Goal: Task Accomplishment & Management: Use online tool/utility

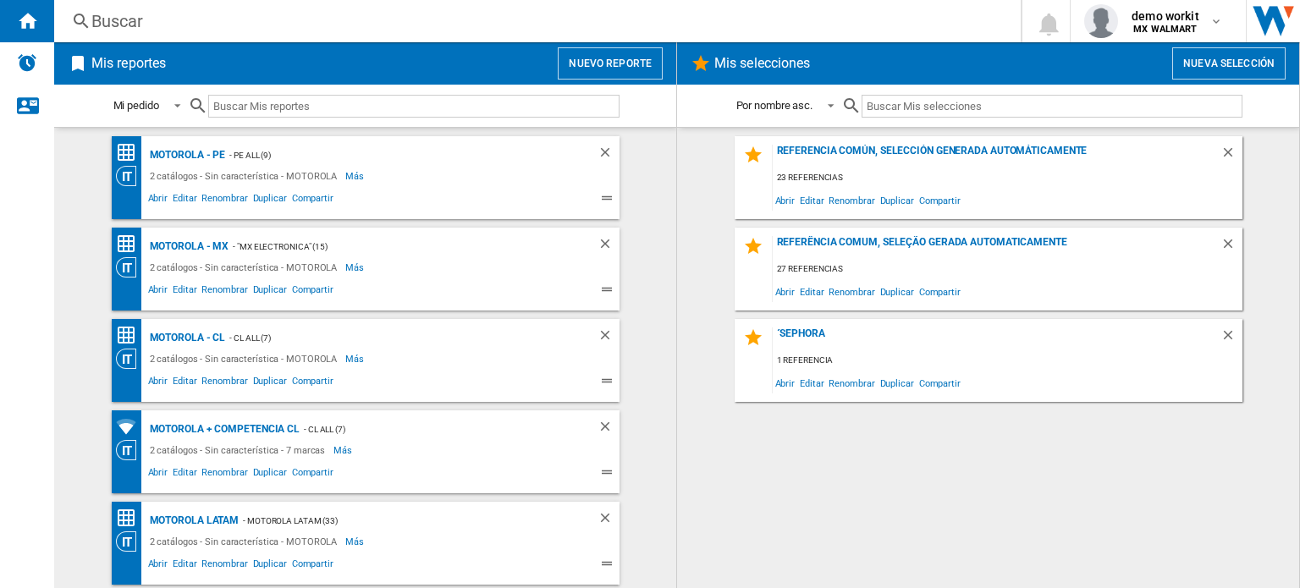
click at [602, 61] on button "Nuevo reporte" at bounding box center [610, 63] width 105 height 32
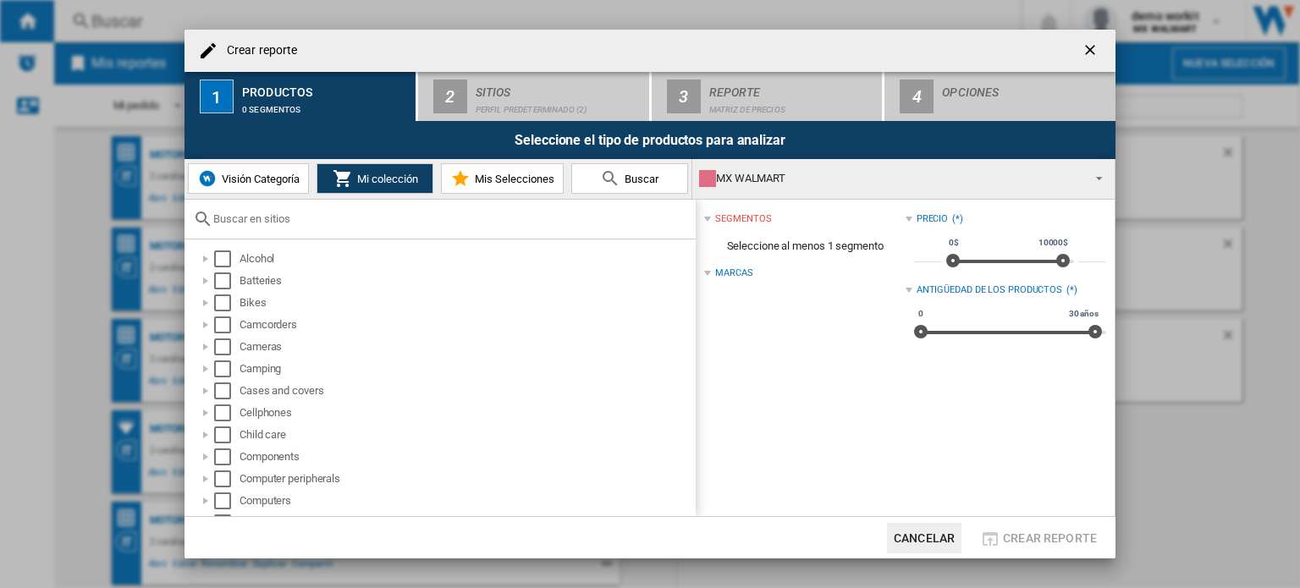
click at [980, 179] on div "MX WALMART" at bounding box center [890, 179] width 382 height 24
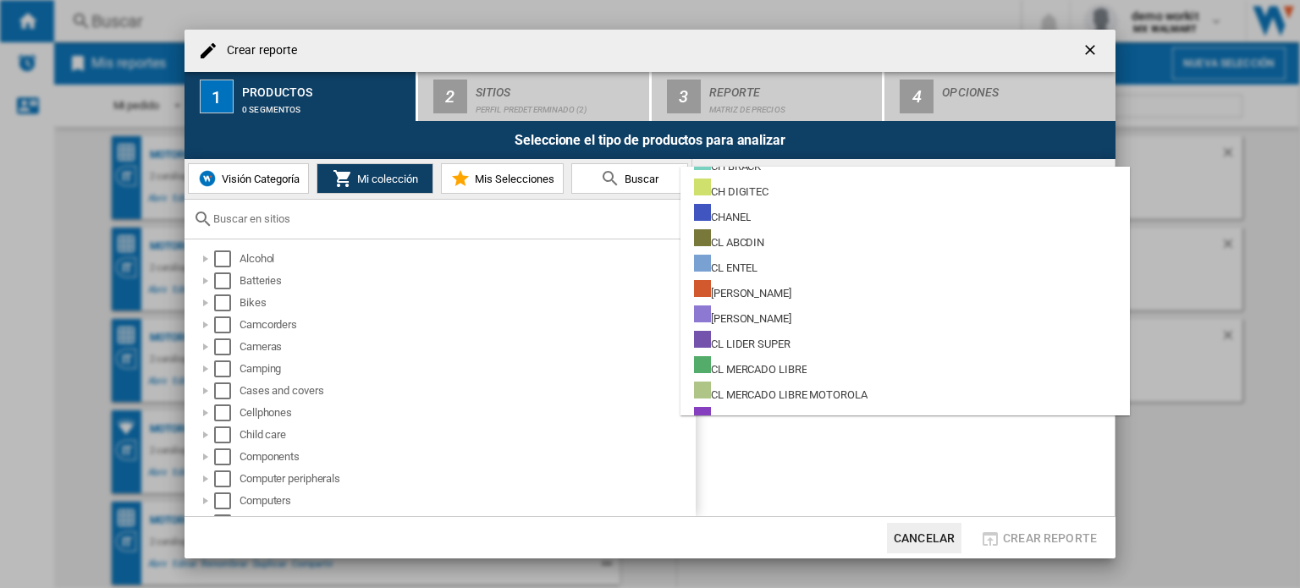
scroll to position [3393, 0]
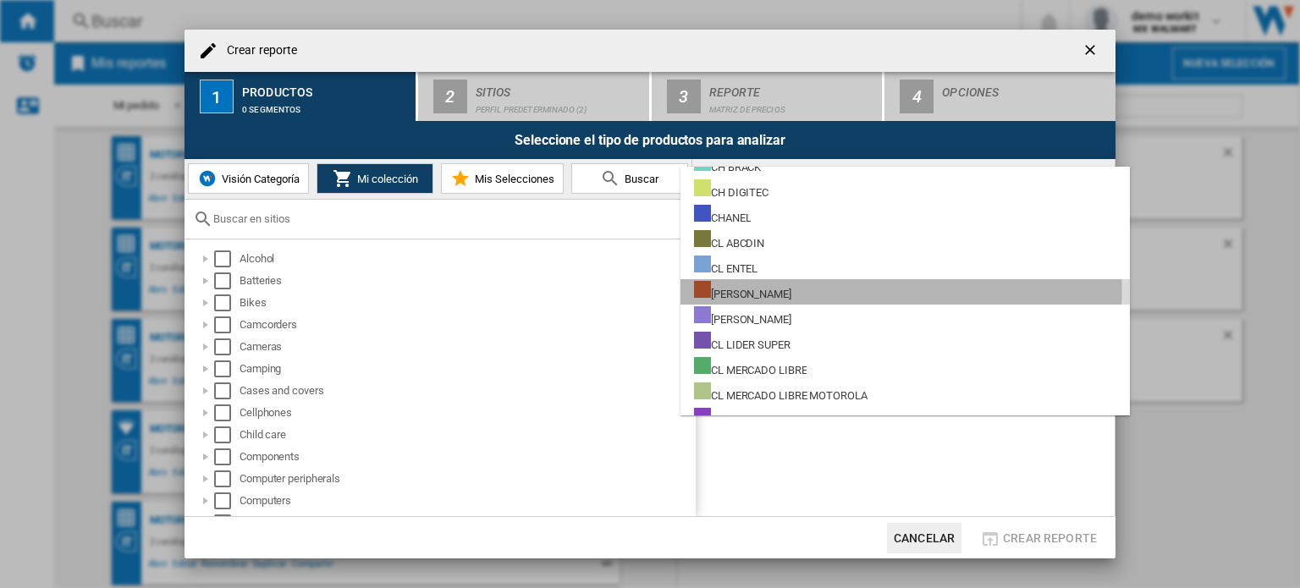
click at [834, 290] on md-option "[PERSON_NAME]" at bounding box center [906, 291] width 450 height 25
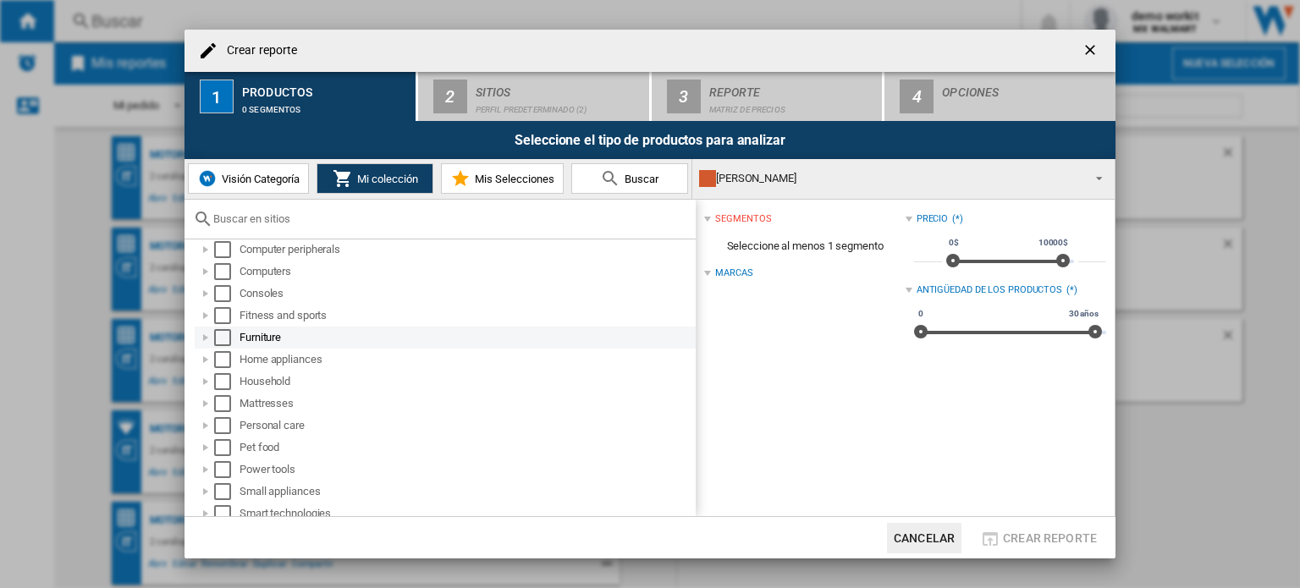
scroll to position [0, 0]
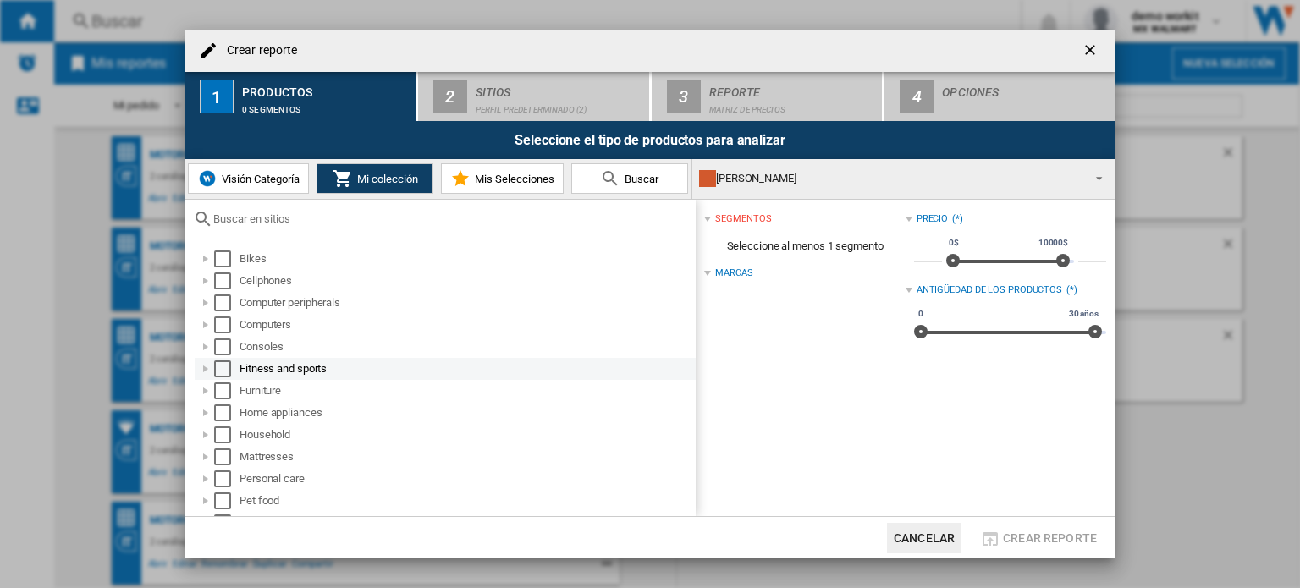
click at [222, 365] on div "Select" at bounding box center [222, 369] width 17 height 17
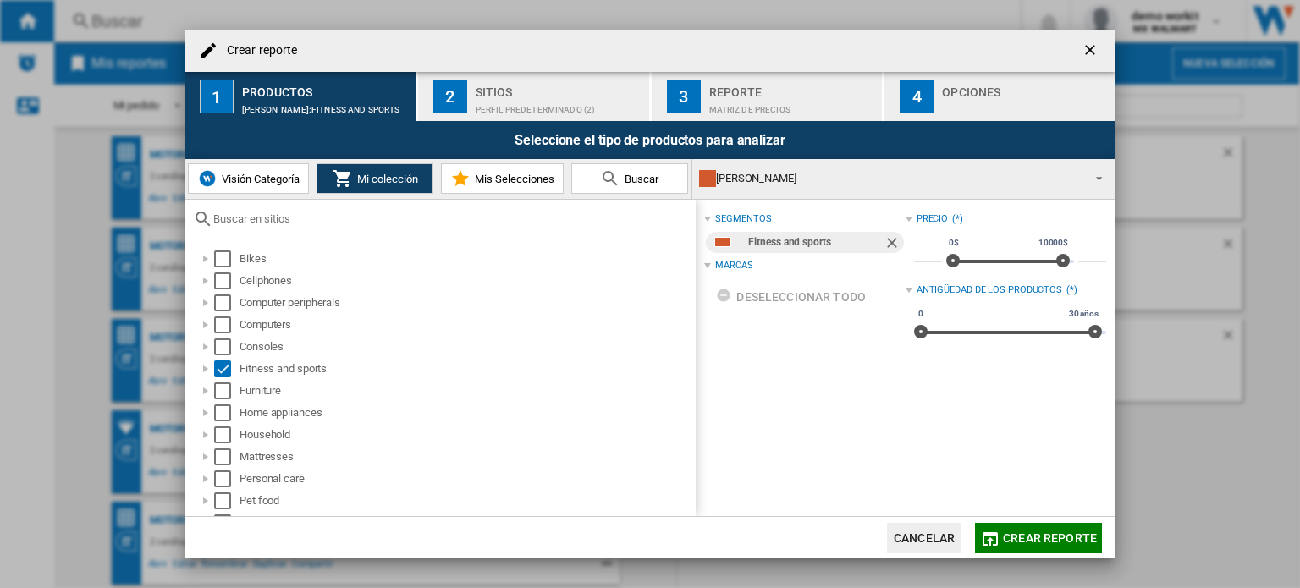
click at [533, 103] on div "Perfil predeterminado (2)" at bounding box center [559, 106] width 167 height 18
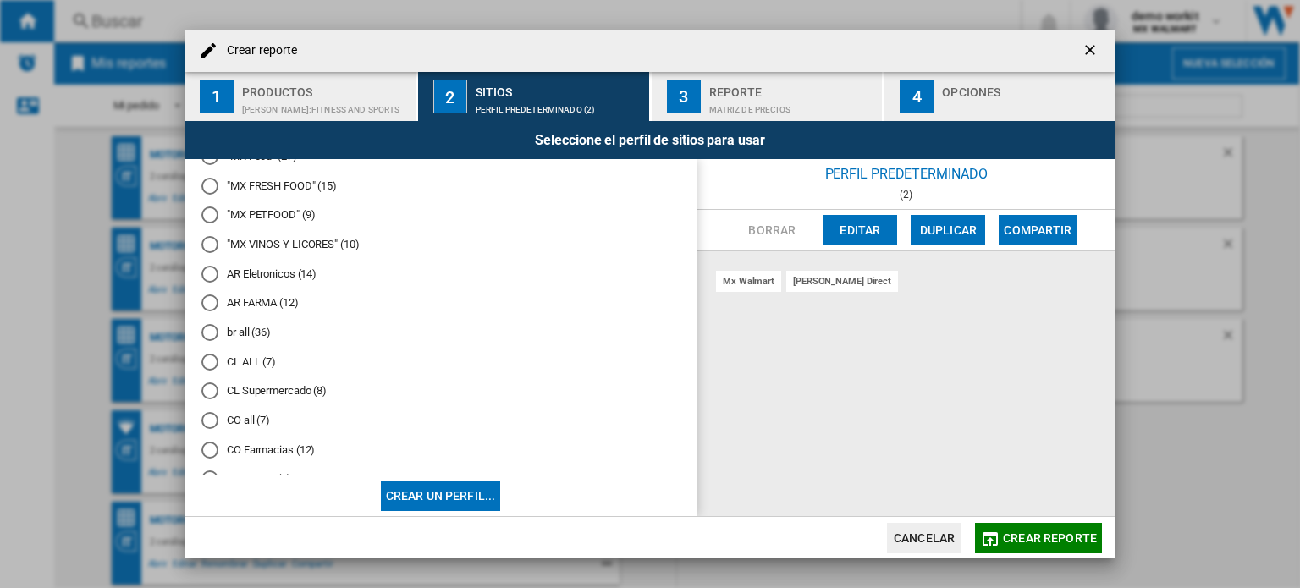
scroll to position [202, 0]
click at [257, 362] on md-radio-button "CL ALL (7)" at bounding box center [441, 363] width 478 height 16
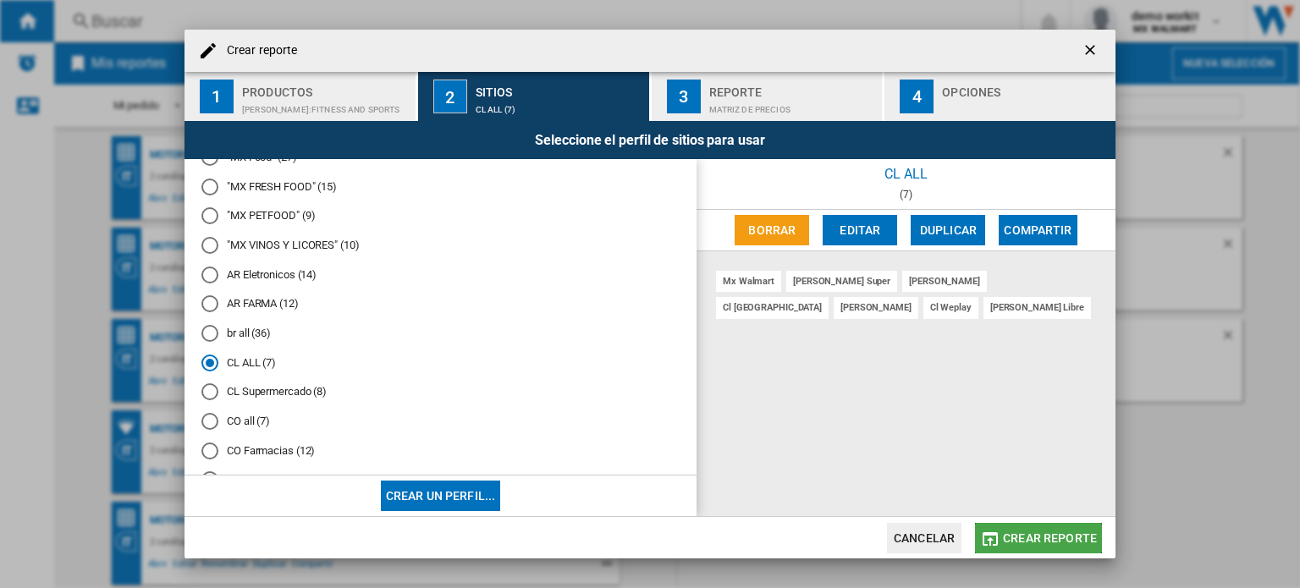
click at [1043, 549] on button "Crear reporte" at bounding box center [1038, 538] width 127 height 30
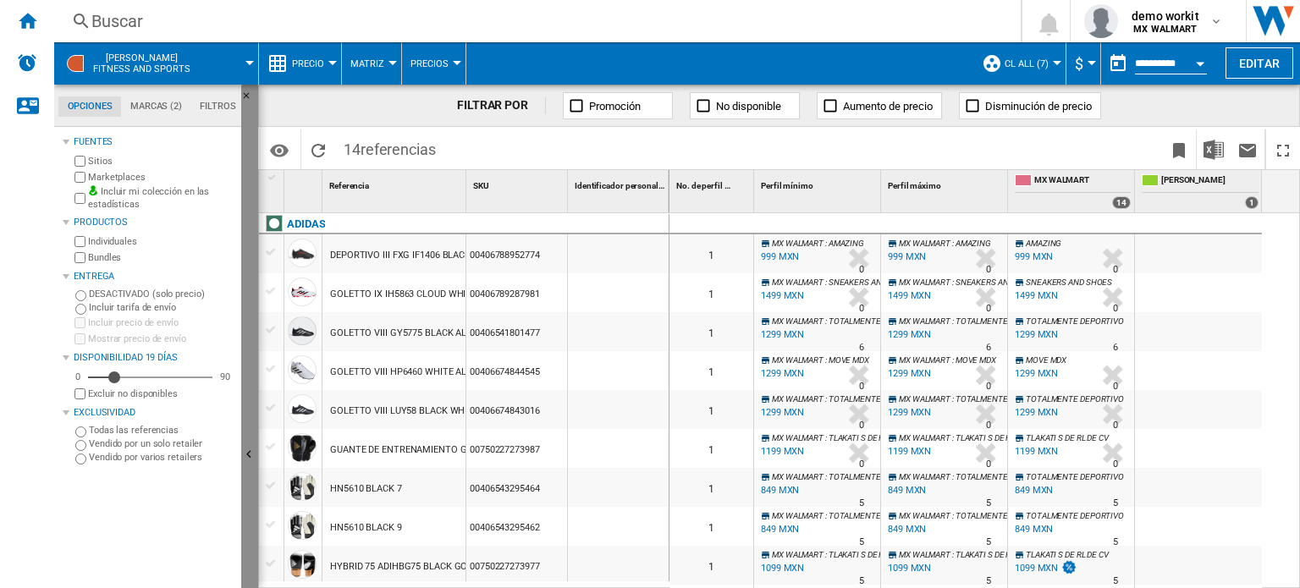
click at [251, 439] on button "Ocultar" at bounding box center [249, 456] width 17 height 743
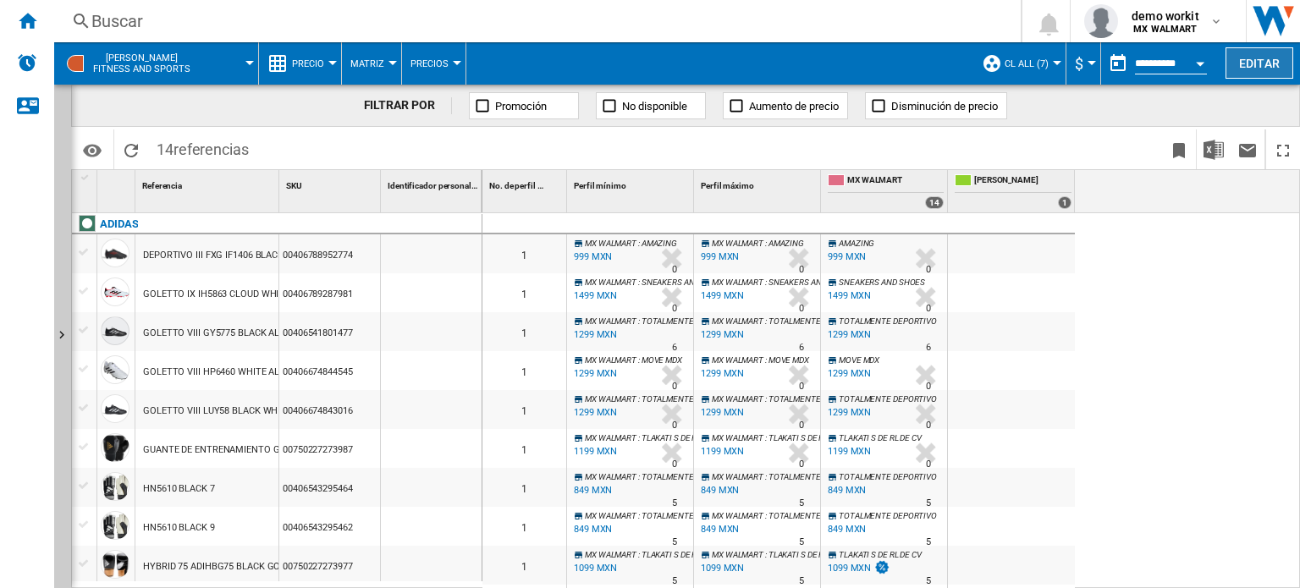
click at [1270, 77] on button "Editar" at bounding box center [1260, 62] width 68 height 31
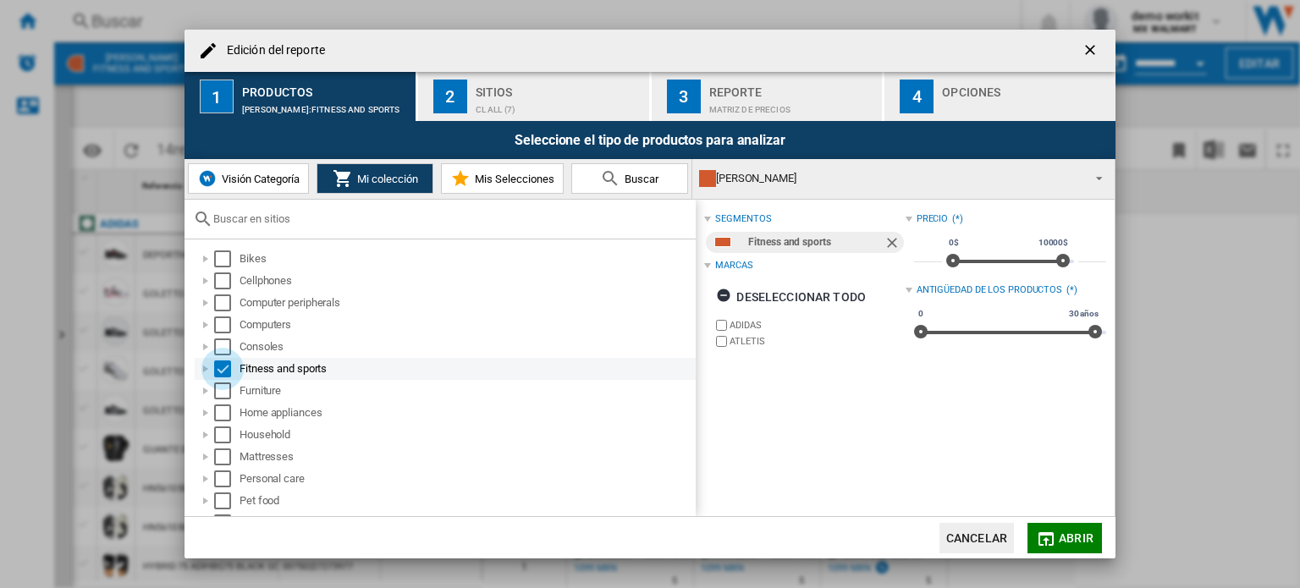
click at [221, 361] on div "Select" at bounding box center [222, 369] width 17 height 17
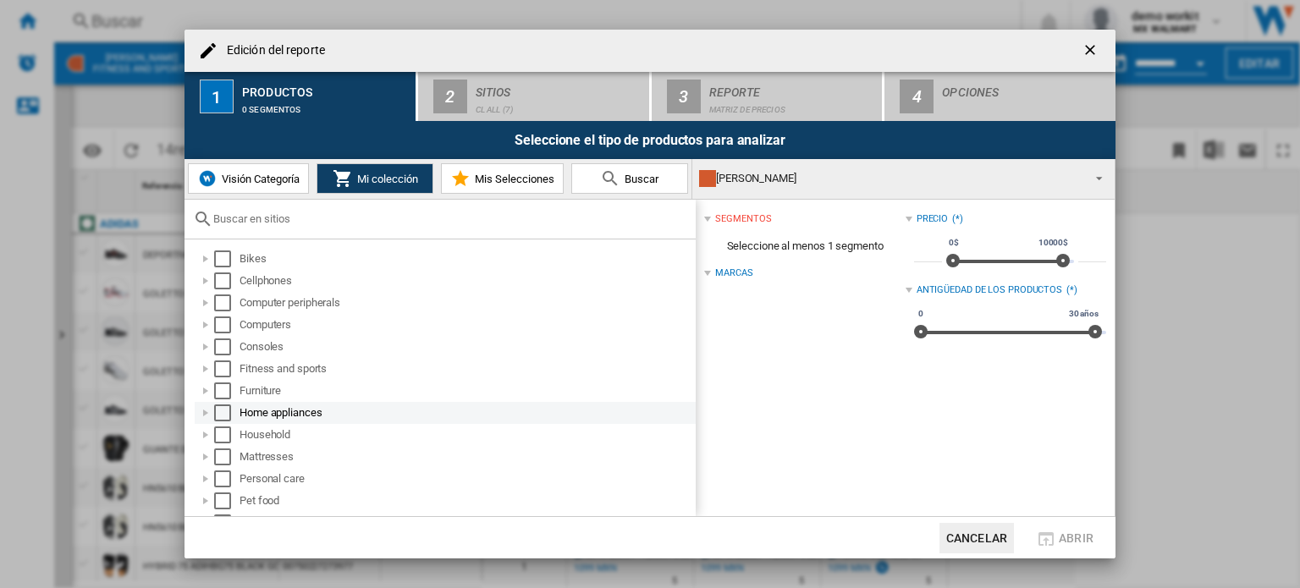
click at [203, 410] on div "Edición del ..." at bounding box center [205, 413] width 17 height 17
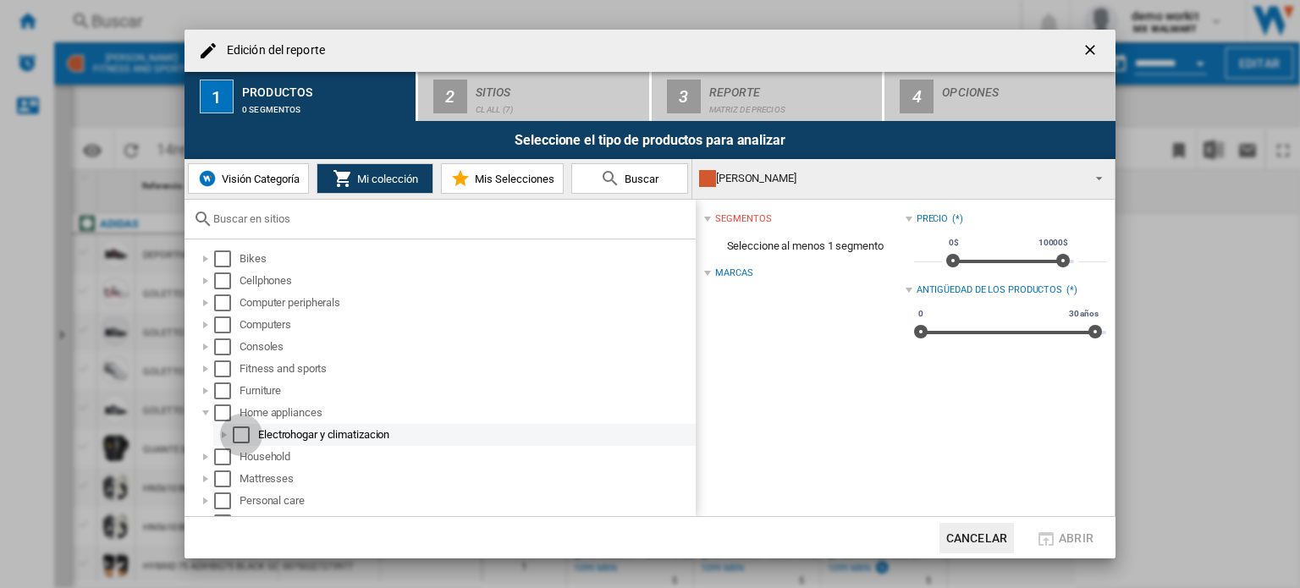
click at [237, 439] on div "Select" at bounding box center [241, 435] width 17 height 17
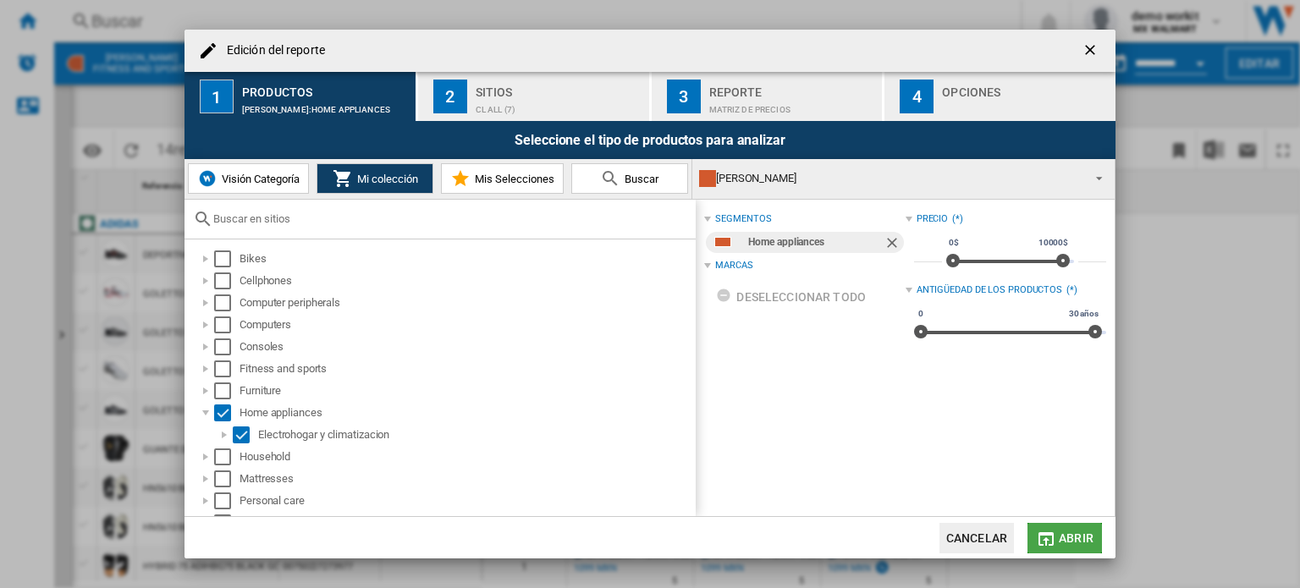
click at [1074, 536] on span "Abrir" at bounding box center [1076, 539] width 35 height 14
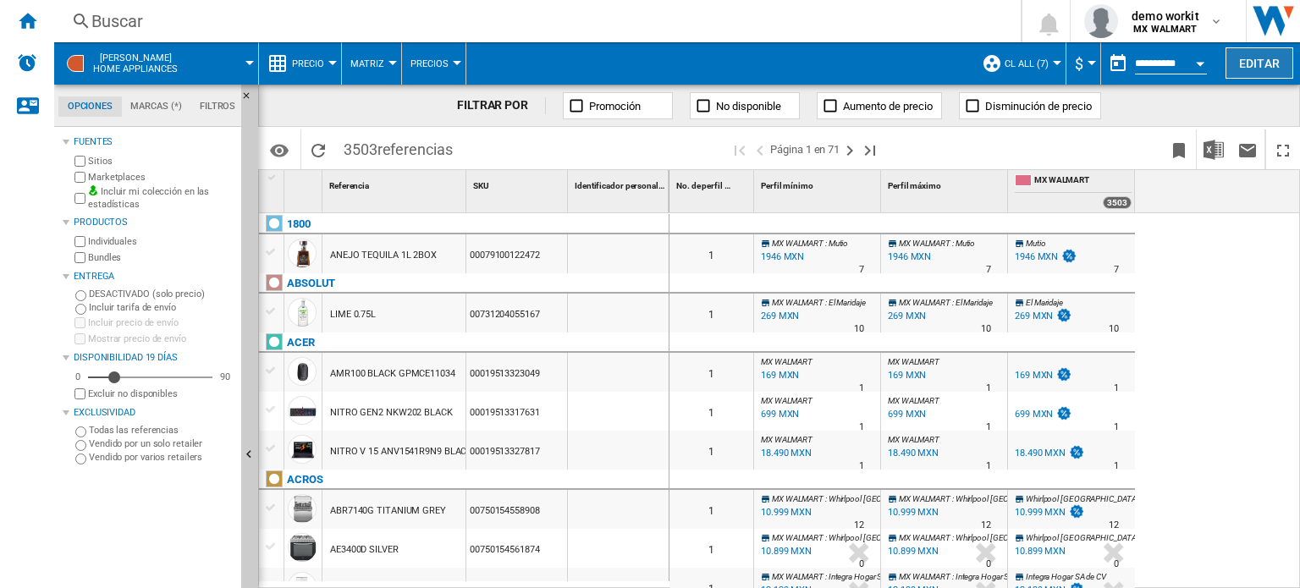
click at [1270, 63] on button "Editar" at bounding box center [1260, 62] width 68 height 31
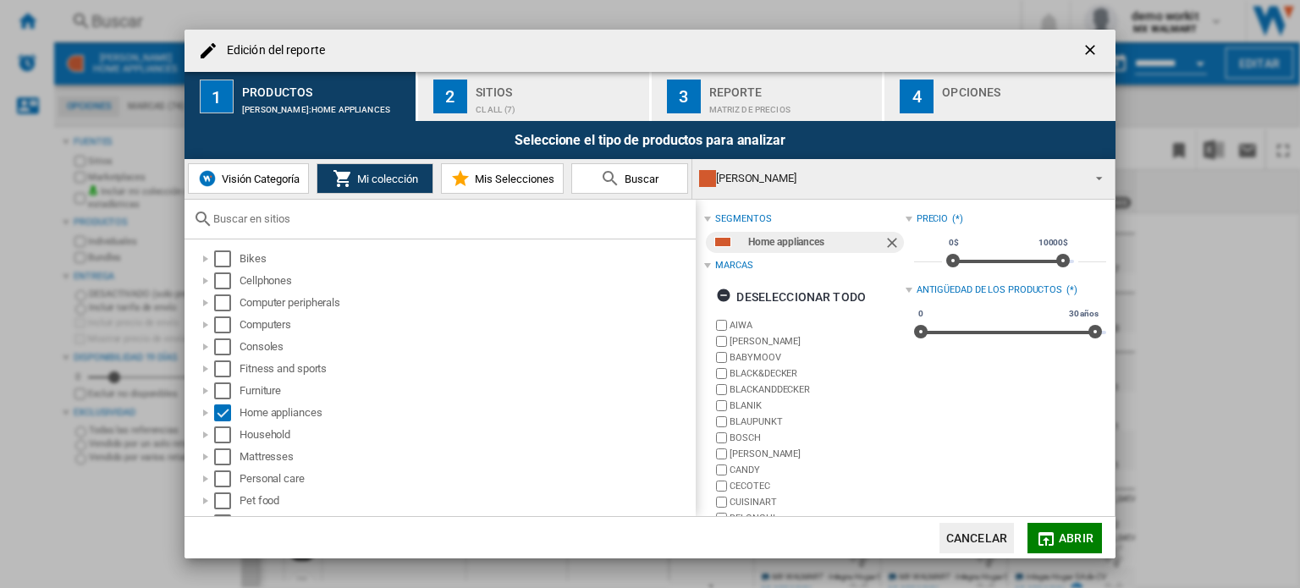
click at [230, 173] on span "Visión Categoría" at bounding box center [259, 179] width 82 height 13
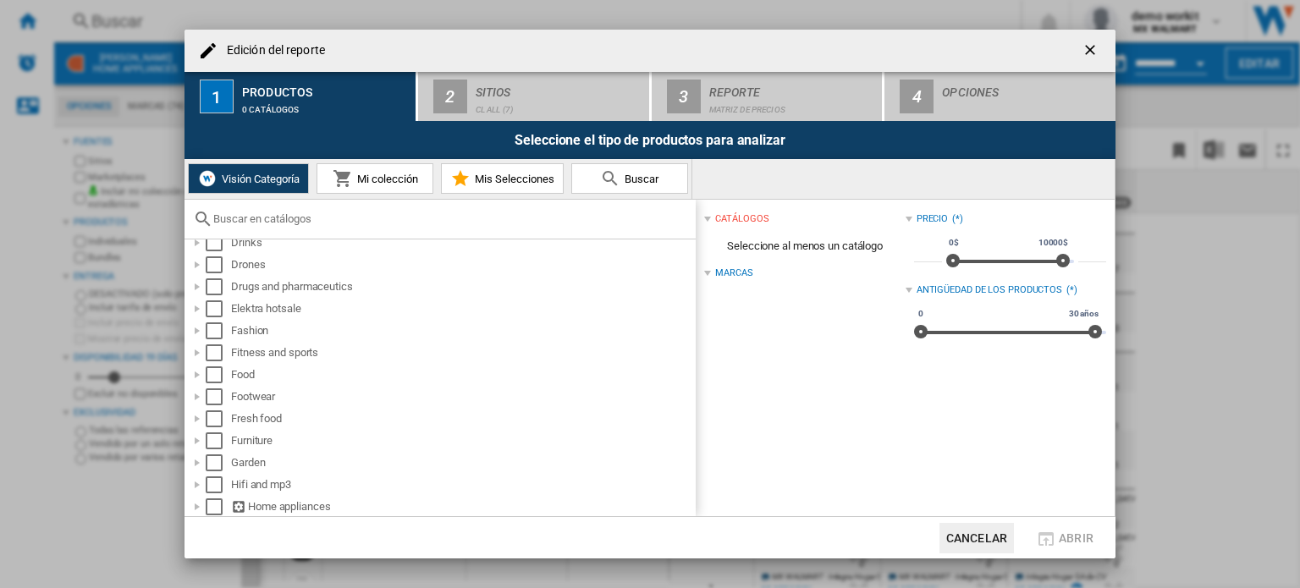
scroll to position [411, 0]
click at [196, 330] on div "Edición del ..." at bounding box center [197, 331] width 17 height 17
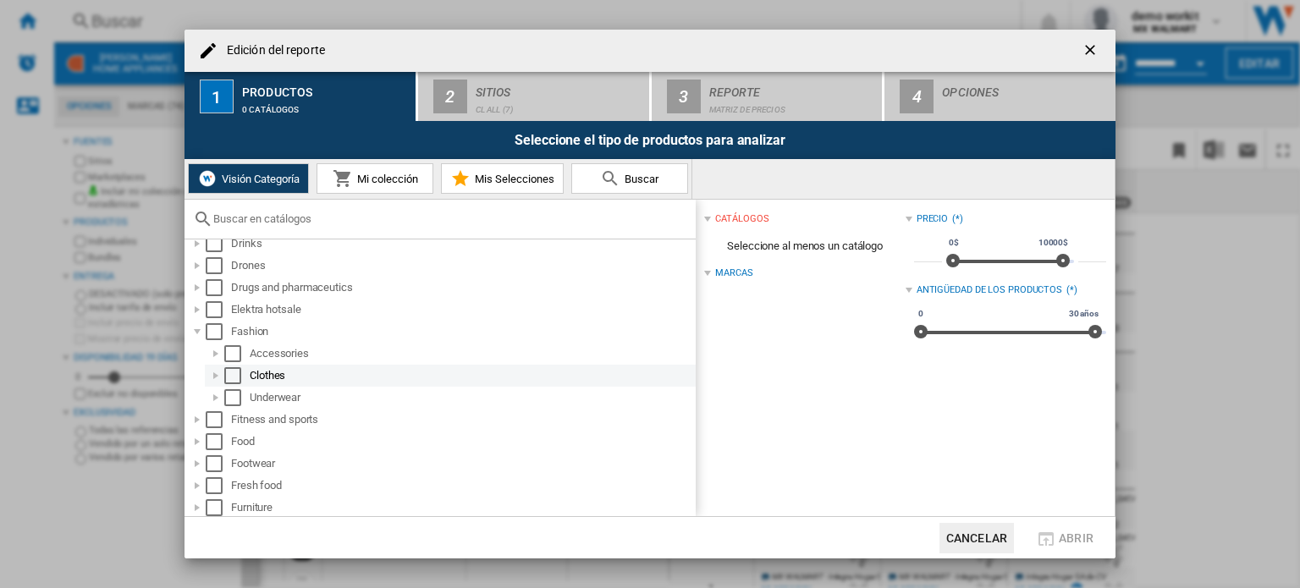
click at [216, 368] on div "Edición del ..." at bounding box center [215, 375] width 17 height 17
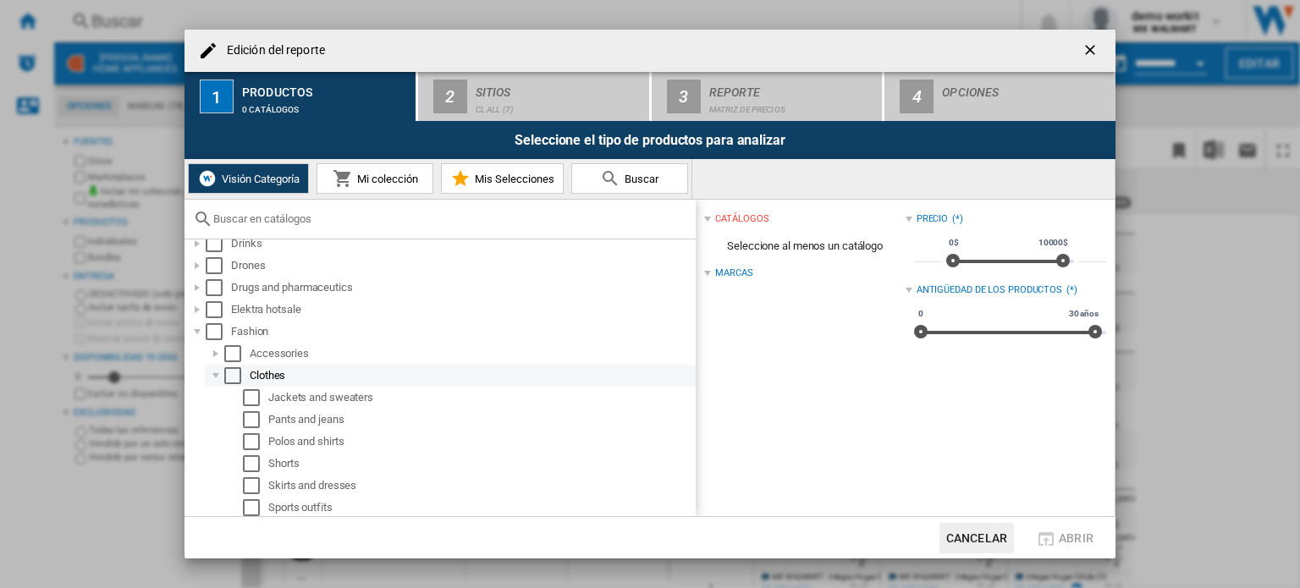
click at [234, 375] on div "Select" at bounding box center [232, 375] width 17 height 17
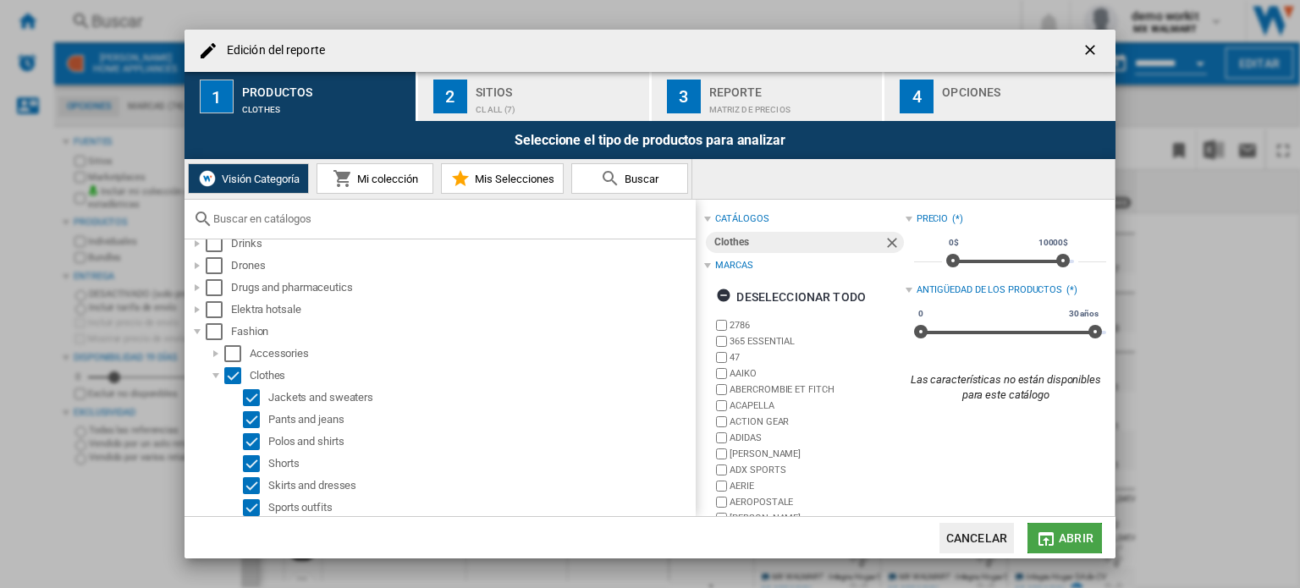
click at [1067, 534] on span "Abrir" at bounding box center [1076, 539] width 35 height 14
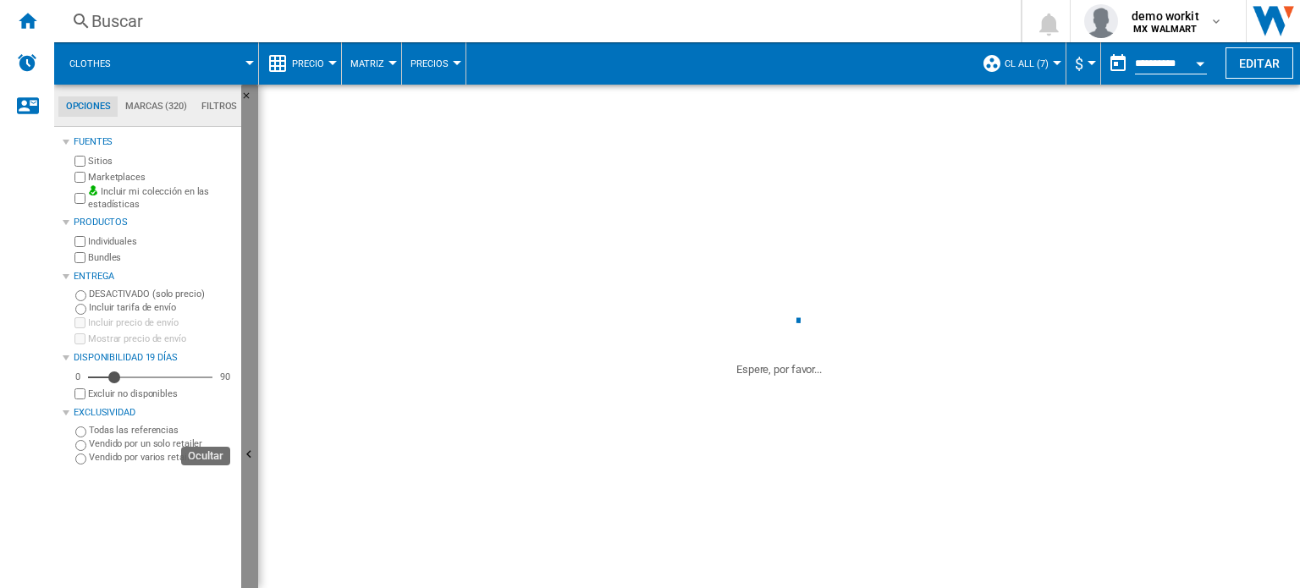
click at [250, 428] on button "Ocultar" at bounding box center [249, 456] width 17 height 743
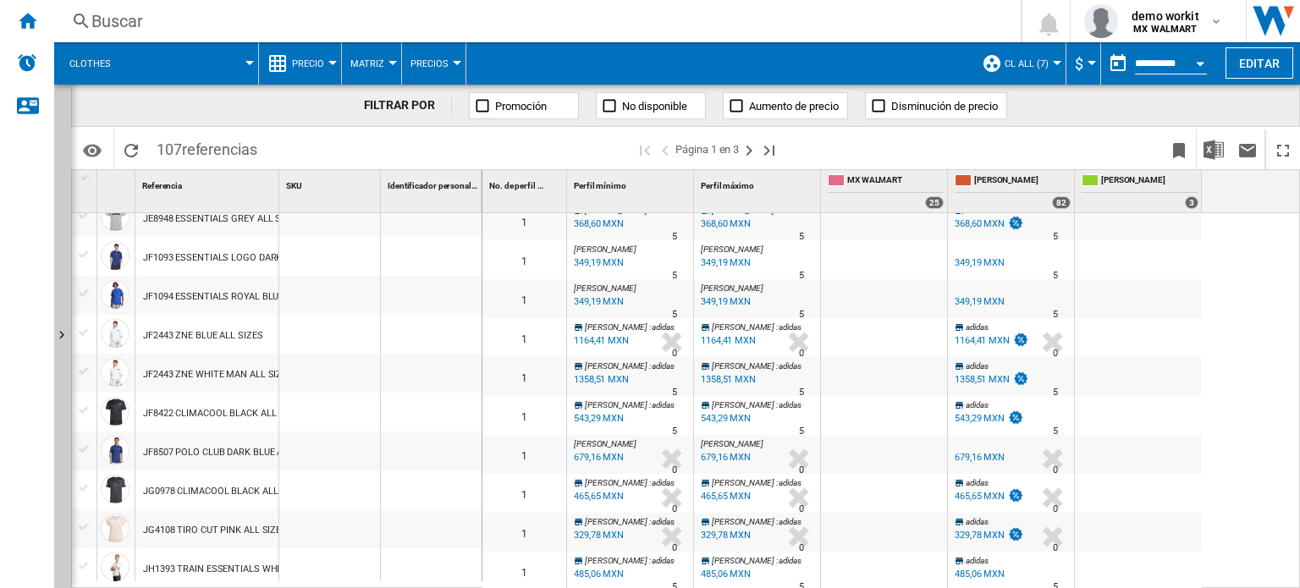
scroll to position [1593, 0]
click at [1238, 63] on button "Editar" at bounding box center [1260, 62] width 68 height 31
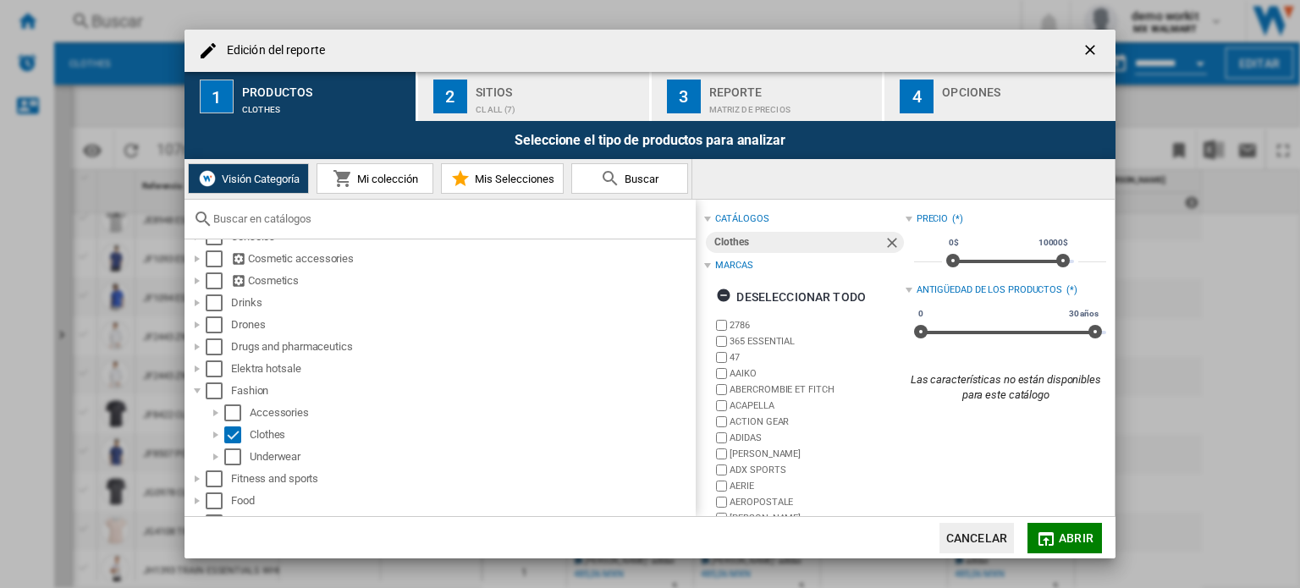
scroll to position [352, 0]
click at [210, 389] on div "Select" at bounding box center [214, 391] width 17 height 17
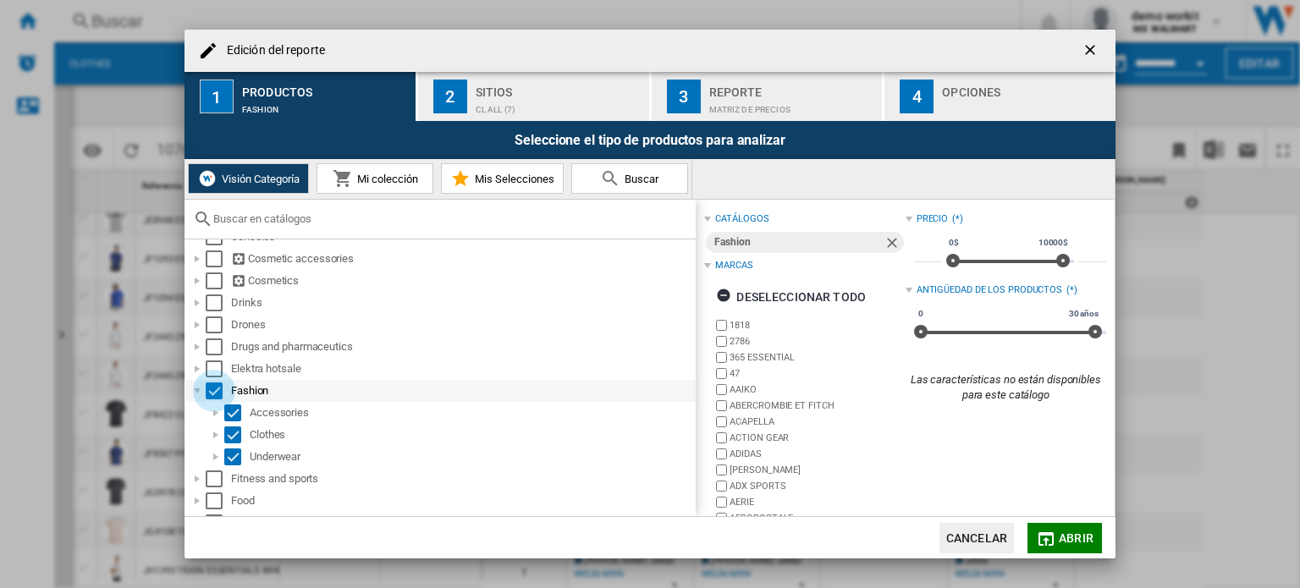
click at [210, 389] on div "Select" at bounding box center [214, 391] width 17 height 17
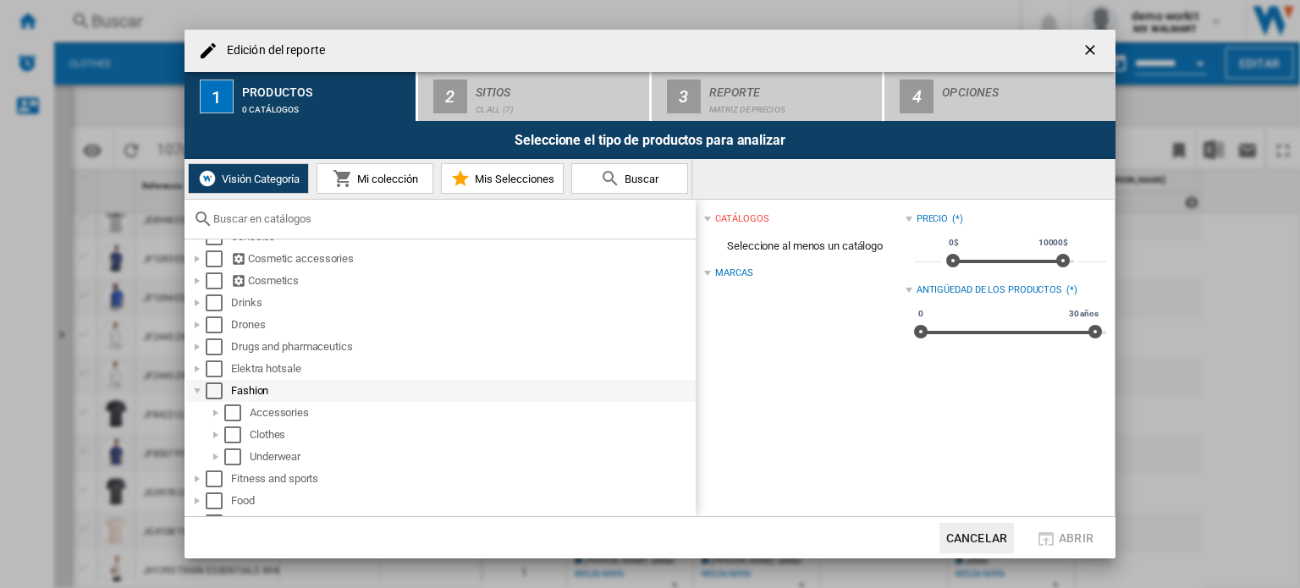
click at [196, 391] on div "Edición del ..." at bounding box center [197, 391] width 17 height 17
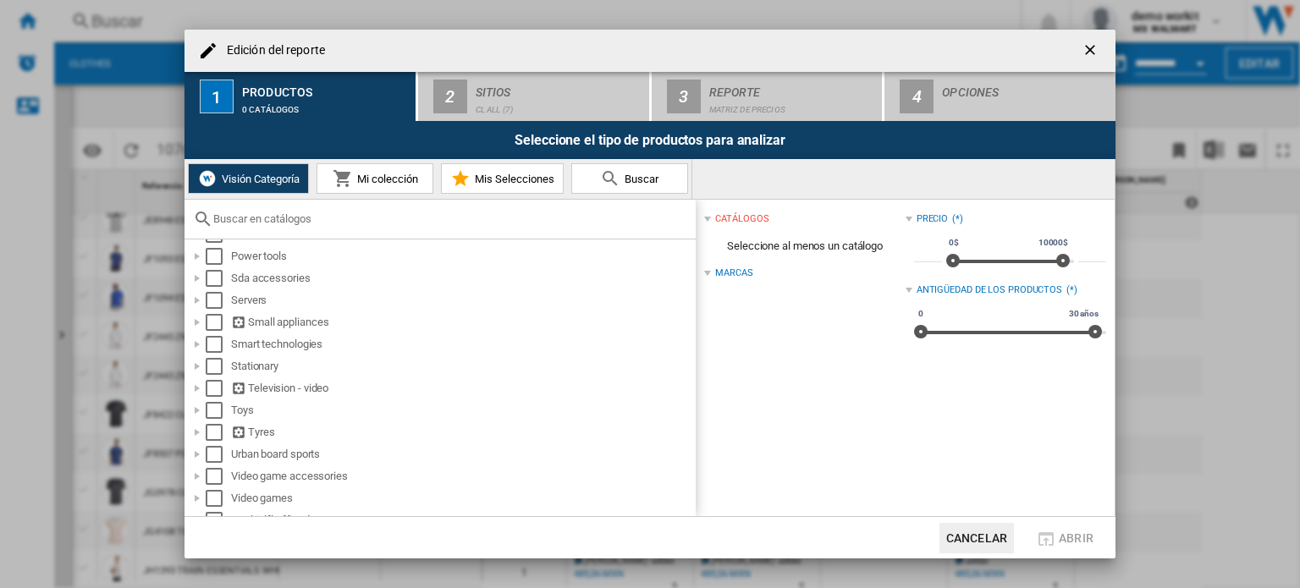
scroll to position [1058, 0]
click at [213, 389] on div "Select" at bounding box center [214, 389] width 17 height 17
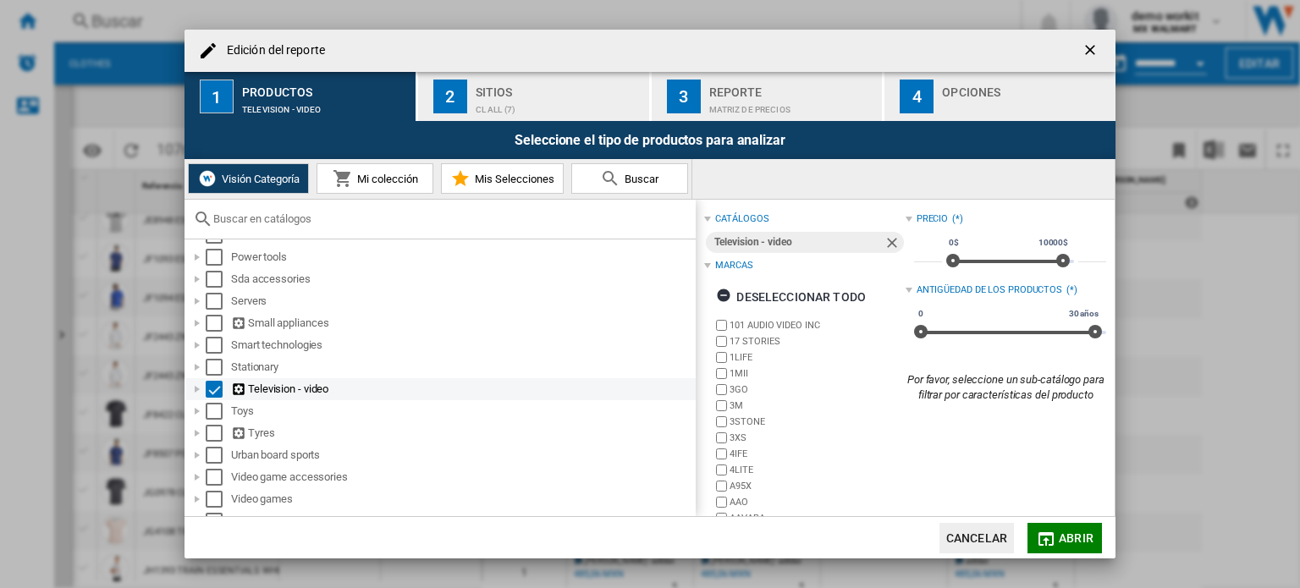
click at [194, 388] on div "Edición del ..." at bounding box center [197, 389] width 17 height 17
click at [216, 387] on div "Select" at bounding box center [214, 389] width 17 height 17
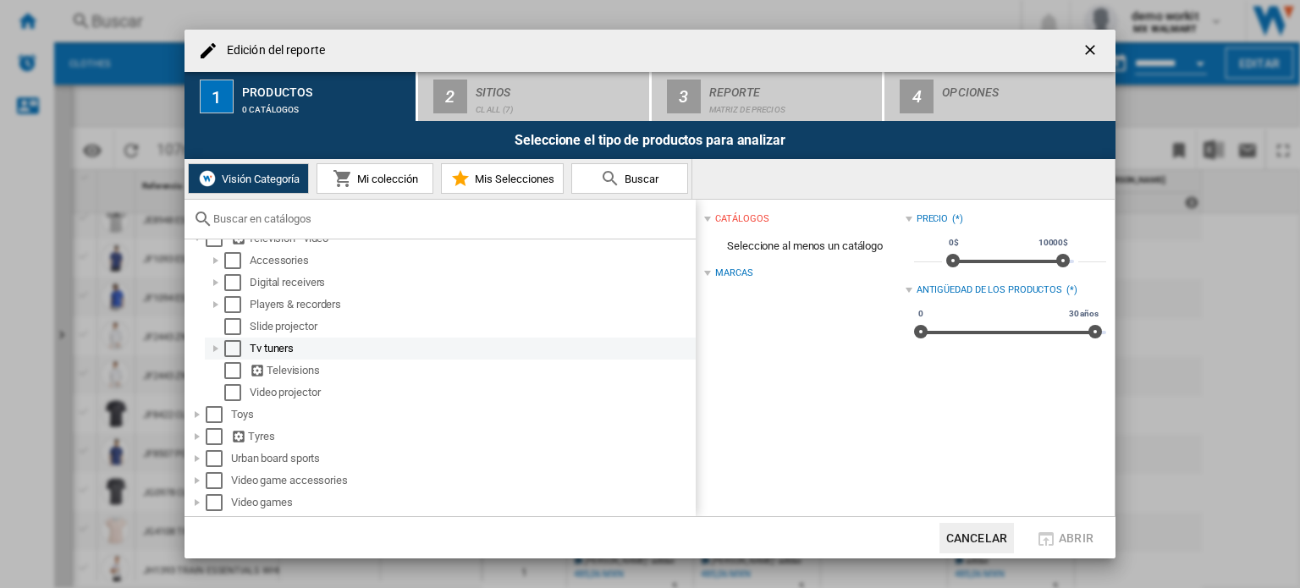
scroll to position [1208, 0]
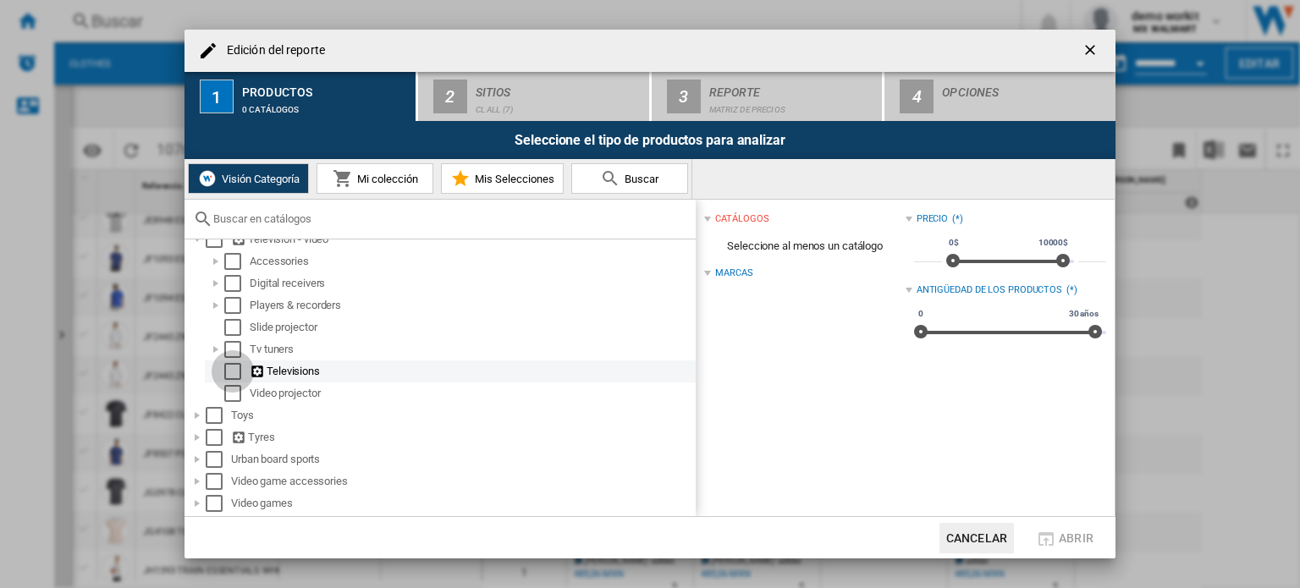
click at [235, 365] on div "Select" at bounding box center [232, 371] width 17 height 17
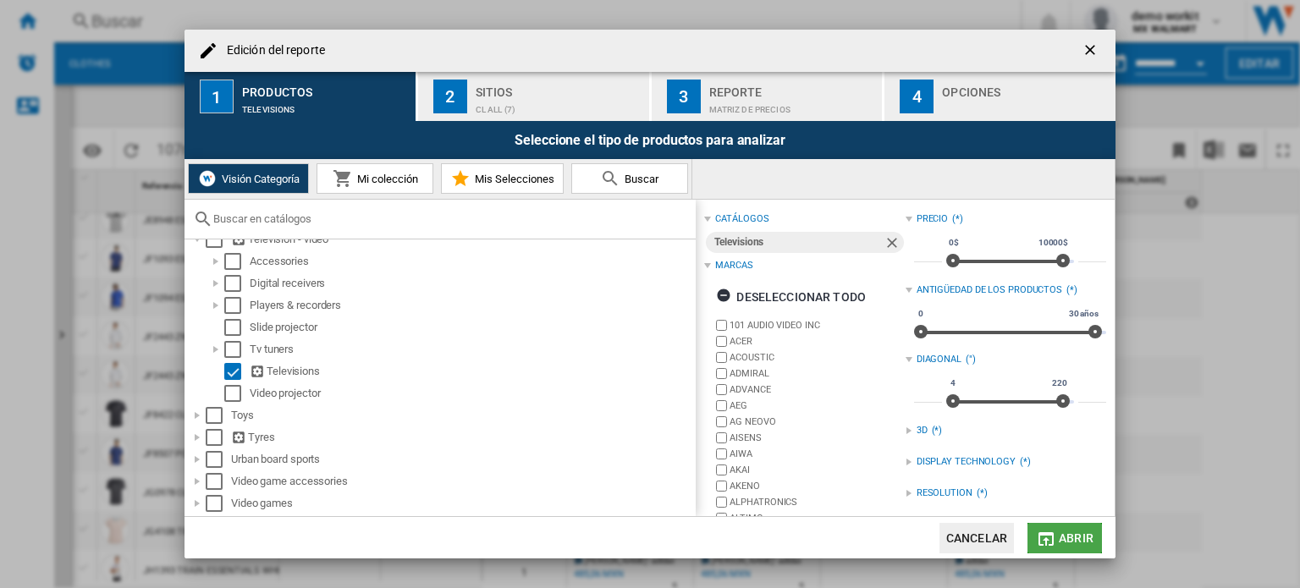
click at [1057, 540] on button "Abrir" at bounding box center [1065, 538] width 75 height 30
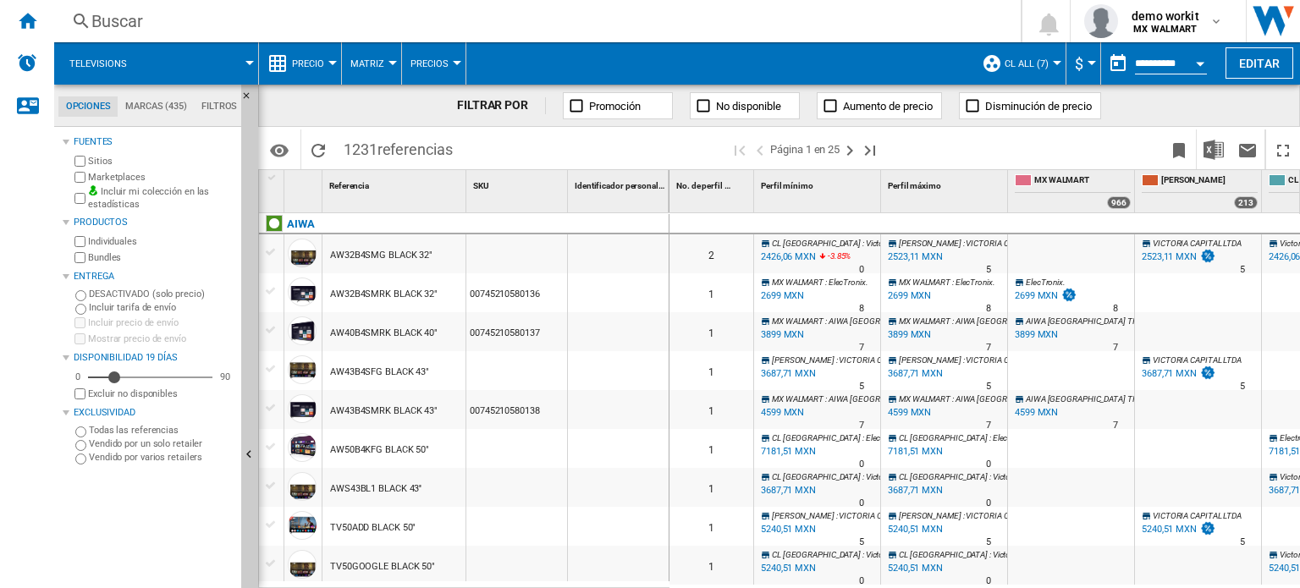
click at [1075, 63] on span "$" at bounding box center [1079, 64] width 8 height 18
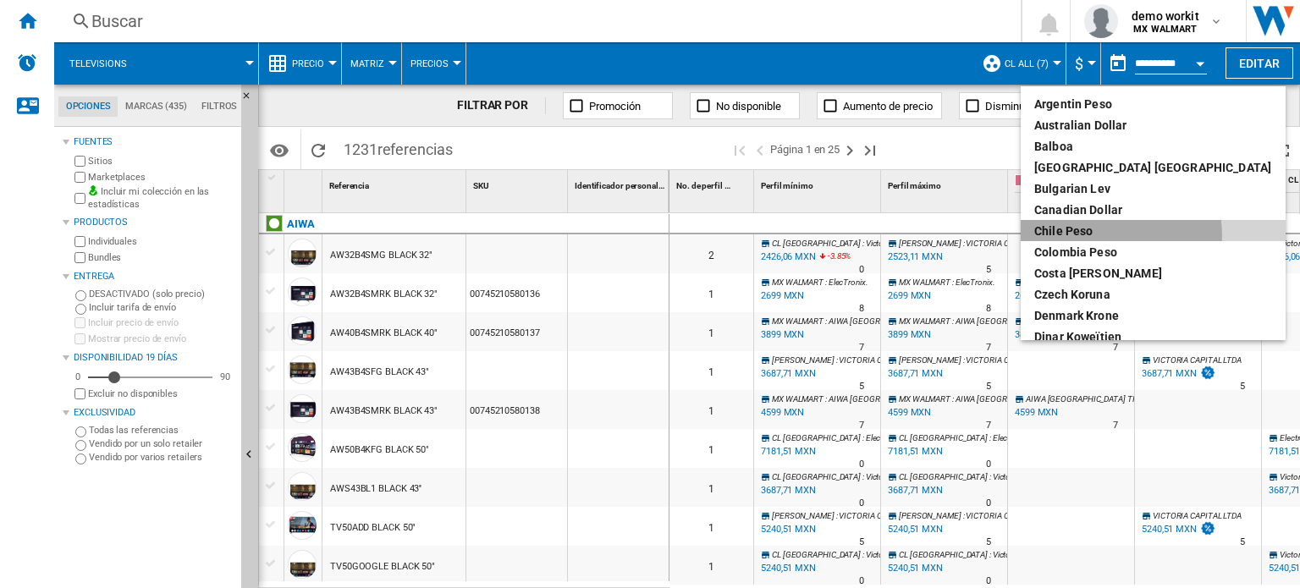
click at [1094, 235] on div "Chile Peso" at bounding box center [1154, 231] width 238 height 17
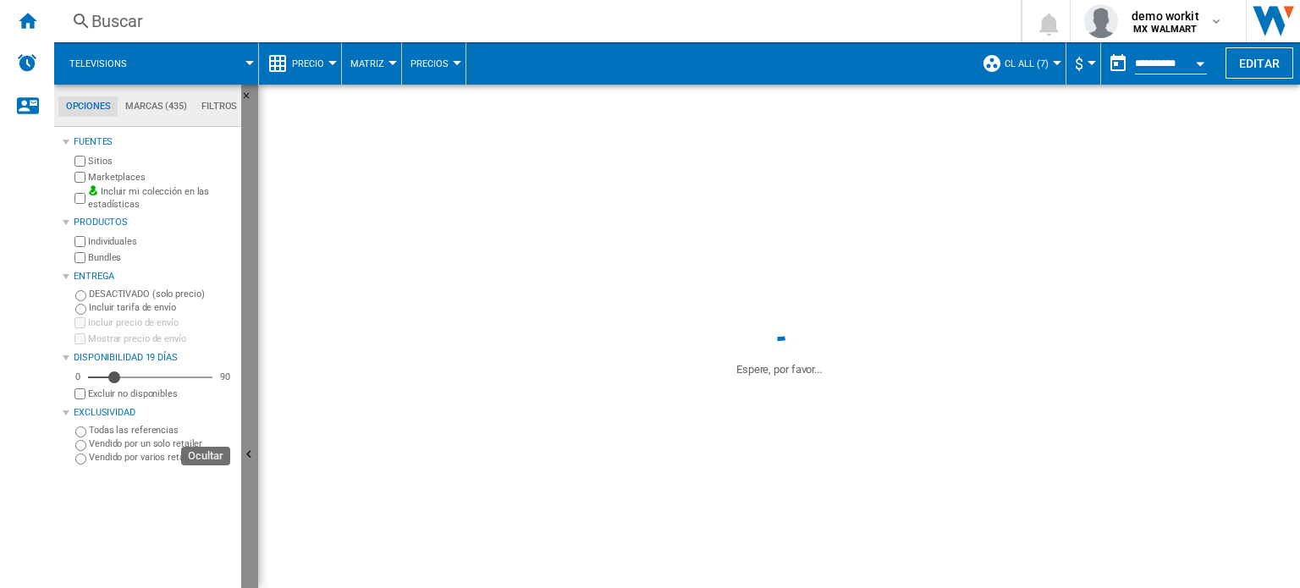
click at [247, 403] on button "Ocultar" at bounding box center [249, 456] width 17 height 743
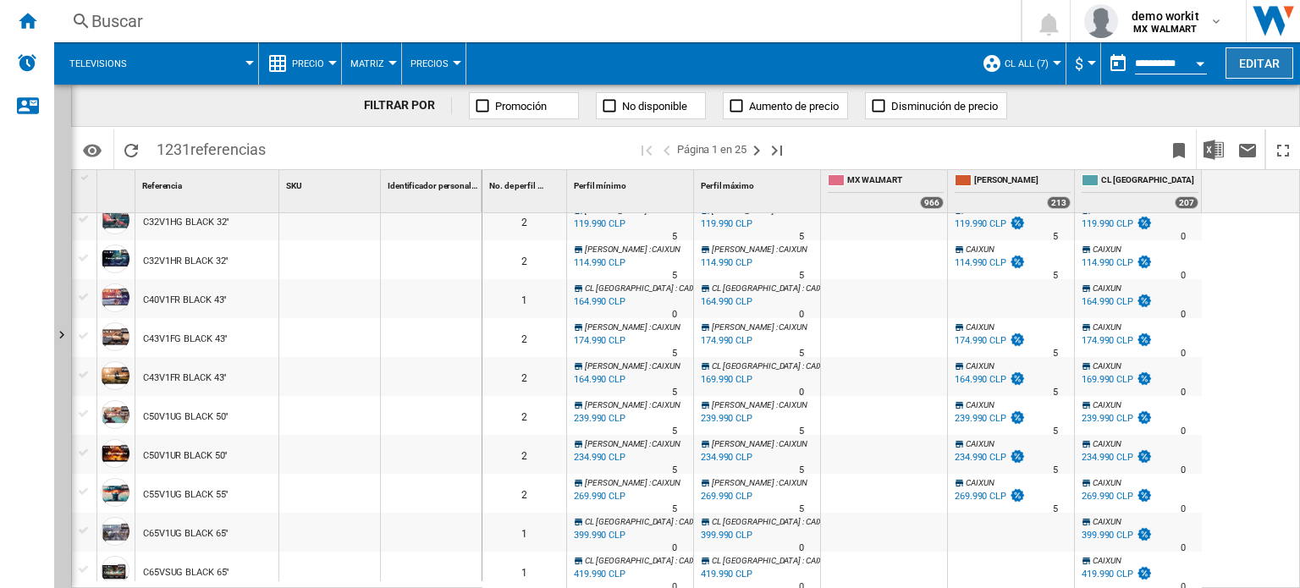
click at [1255, 62] on button "Editar" at bounding box center [1260, 62] width 68 height 31
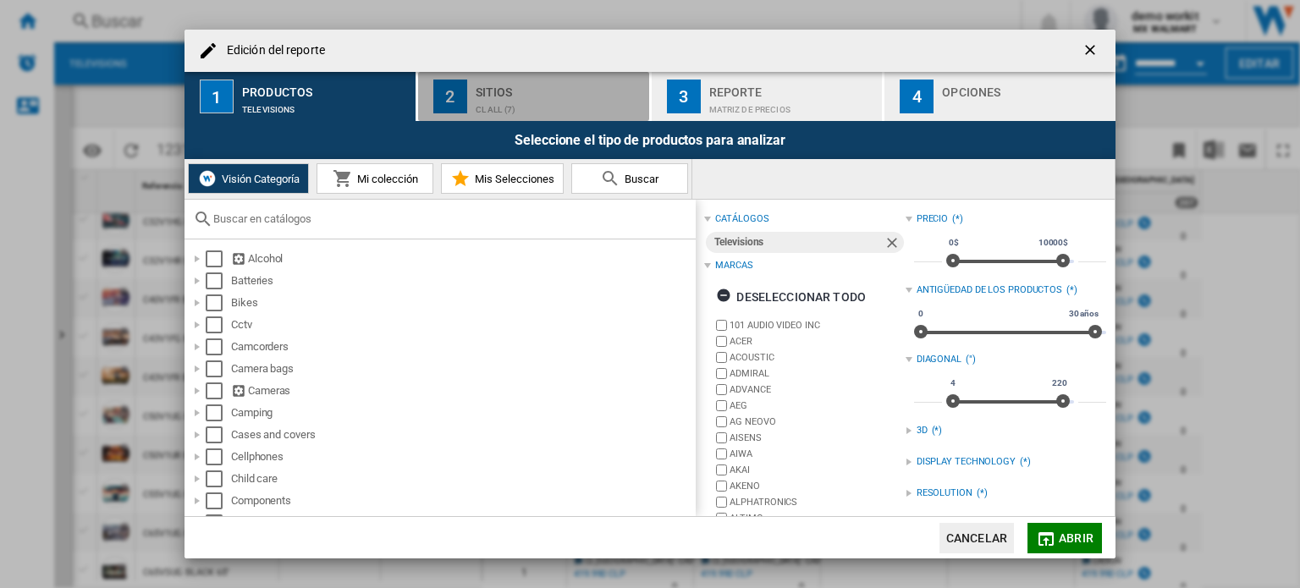
click at [531, 80] on div "Sitios" at bounding box center [559, 88] width 167 height 18
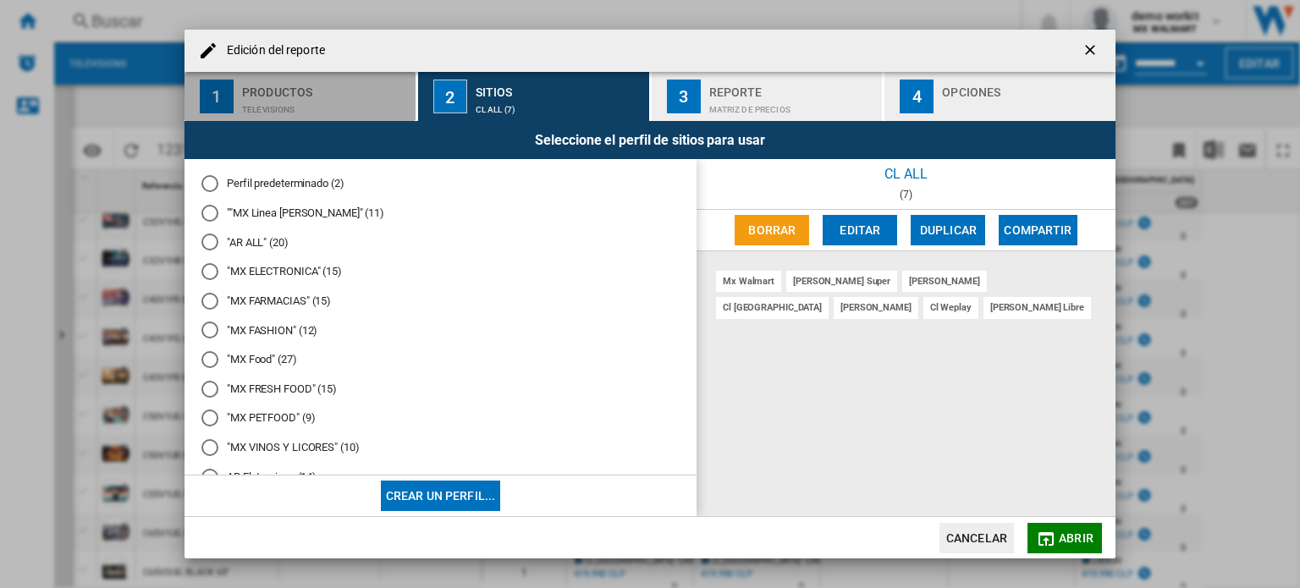
click at [290, 102] on div "Televisions" at bounding box center [325, 106] width 167 height 18
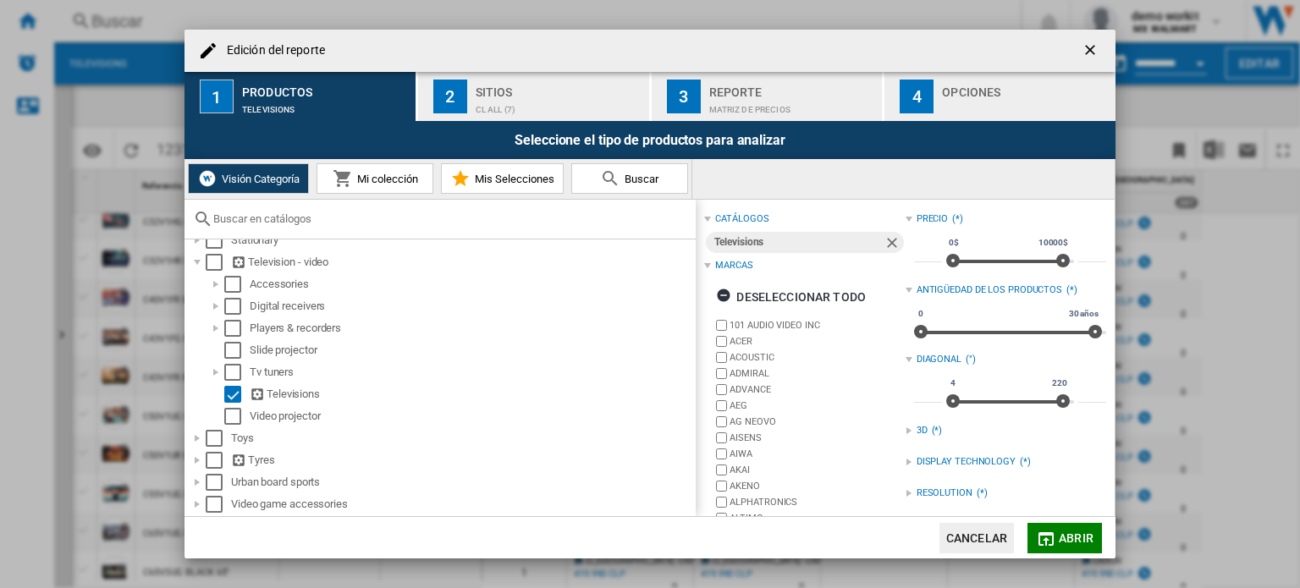
scroll to position [98, 0]
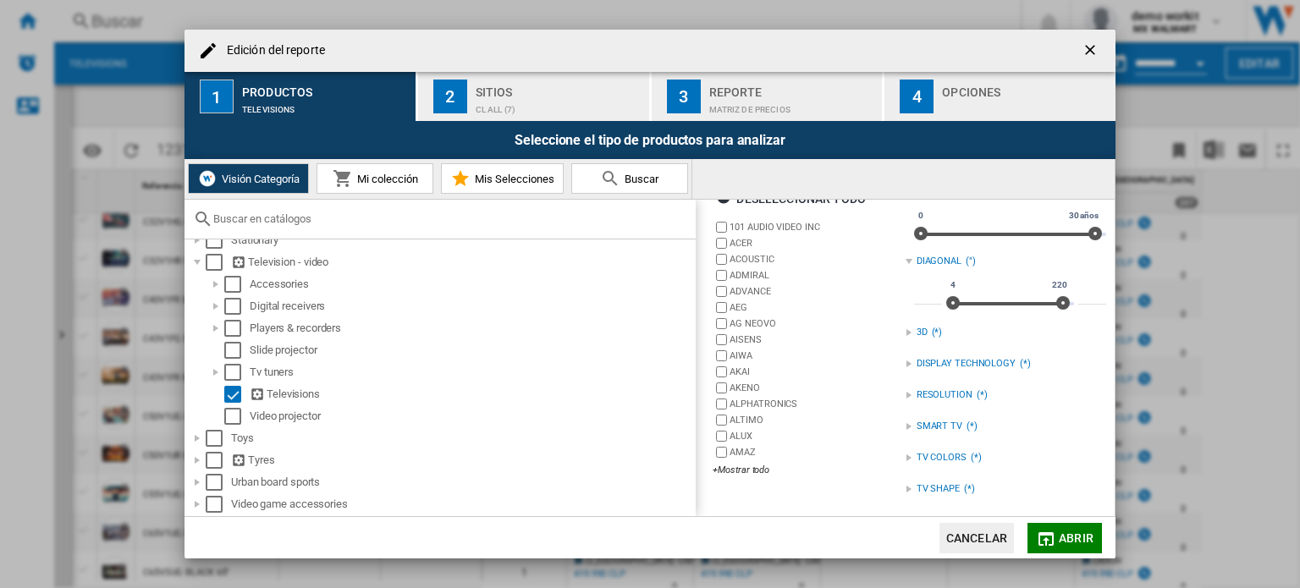
click at [562, 87] on div "Sitios" at bounding box center [559, 88] width 167 height 18
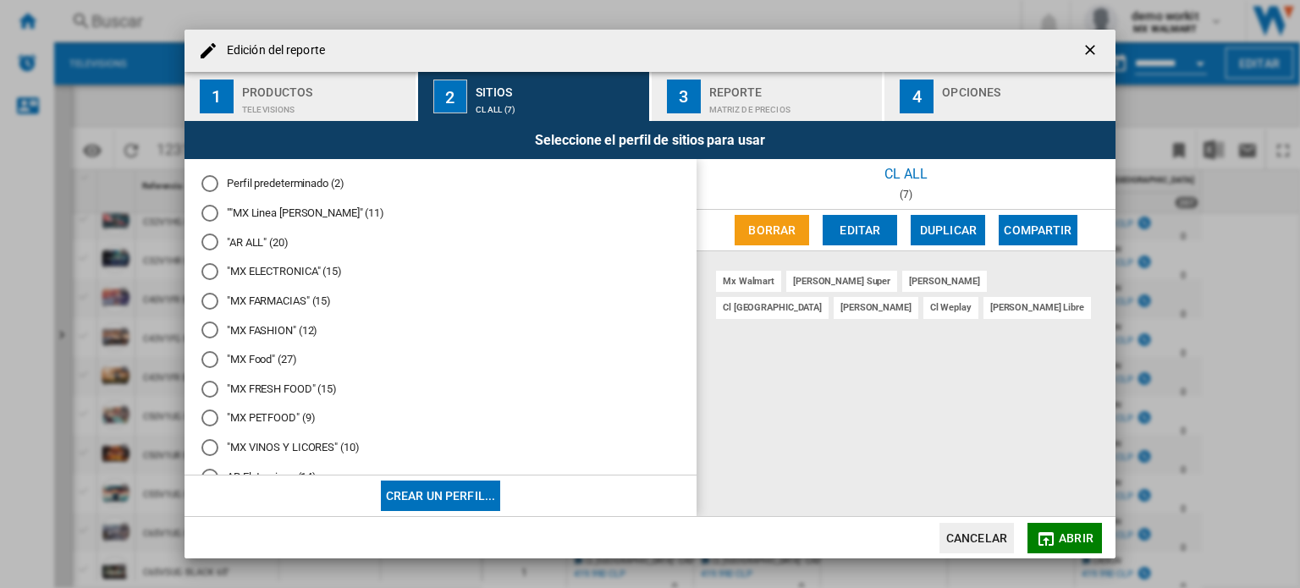
scroll to position [158, 0]
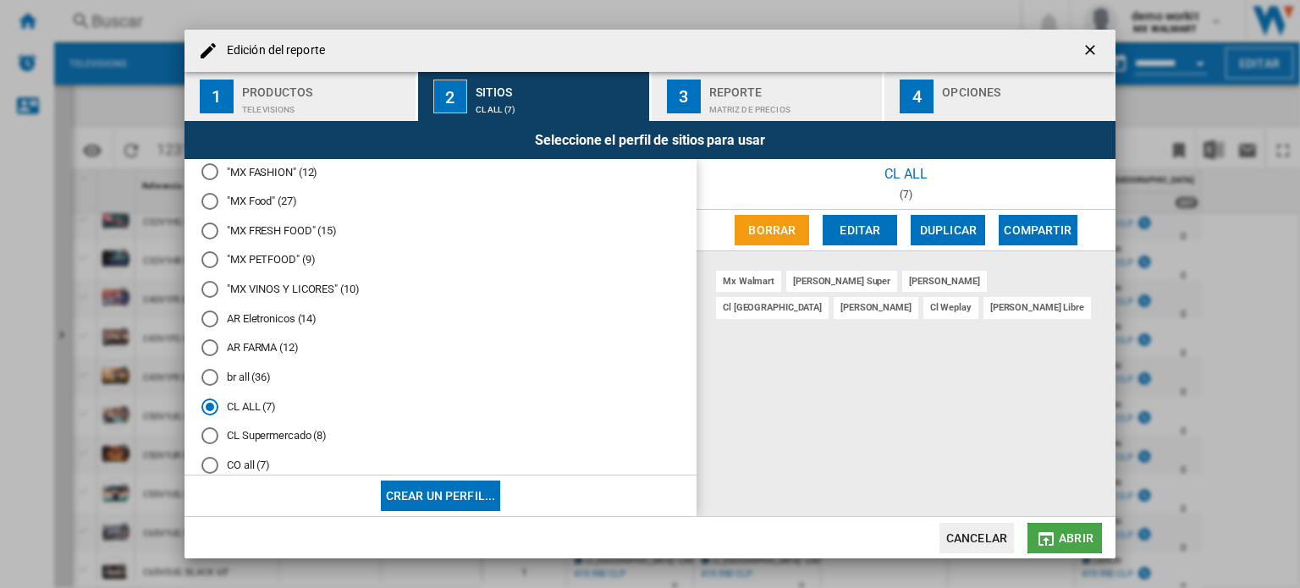
click at [1077, 544] on span "Abrir" at bounding box center [1076, 539] width 35 height 14
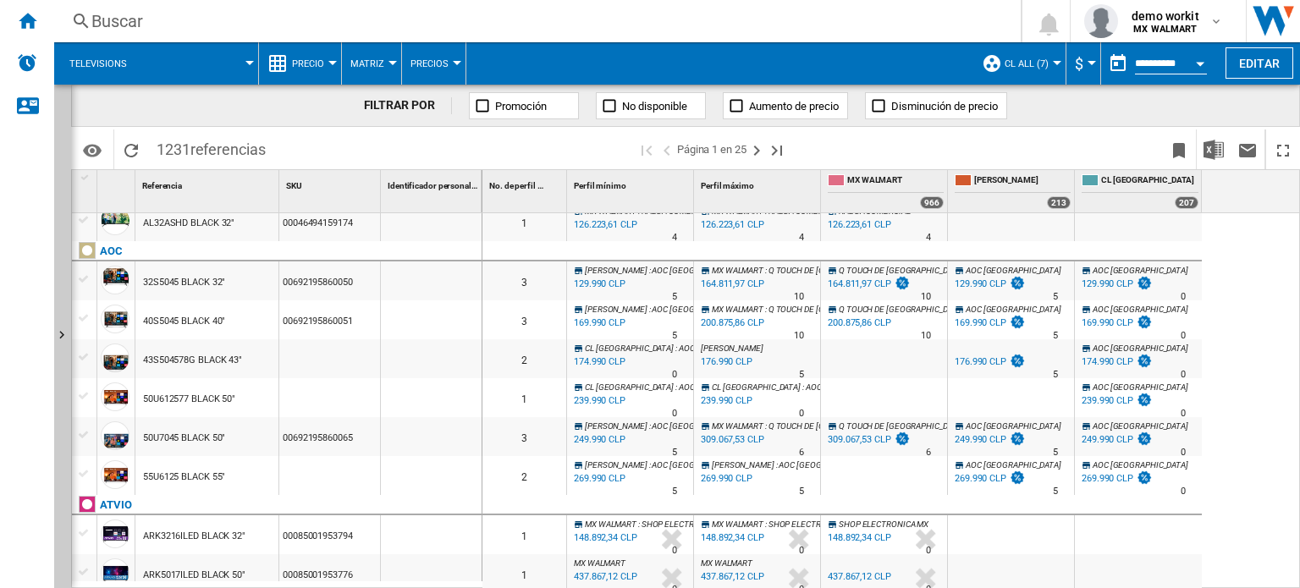
scroll to position [521, 0]
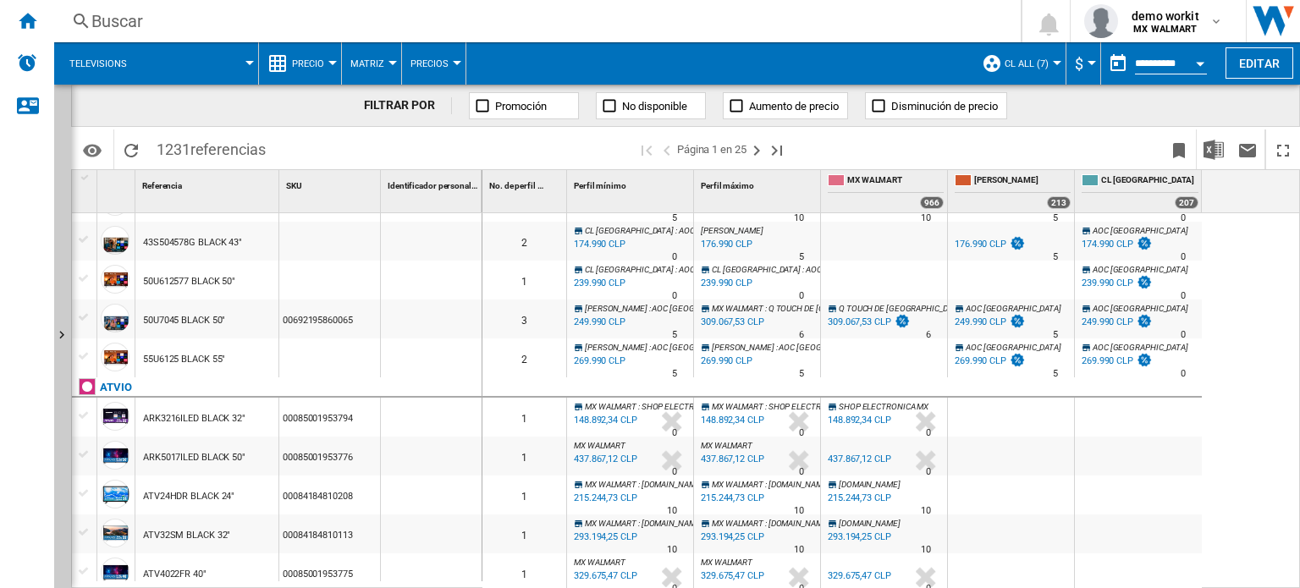
click at [314, 65] on span "Precio" at bounding box center [308, 63] width 32 height 11
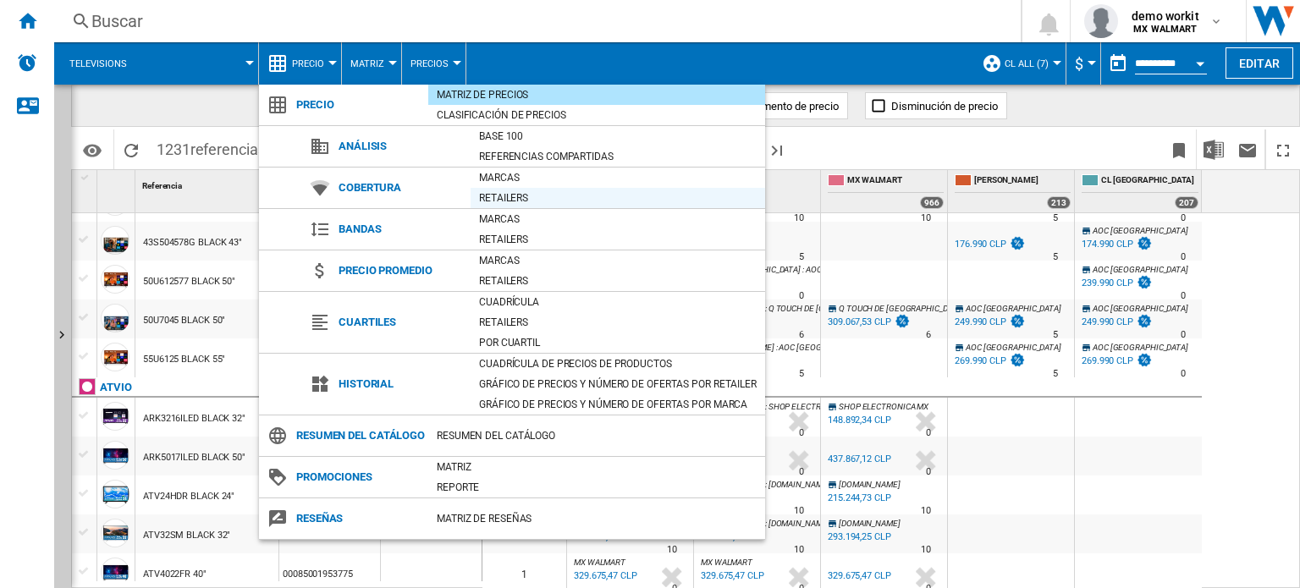
click at [510, 190] on div "Retailers" at bounding box center [618, 198] width 295 height 17
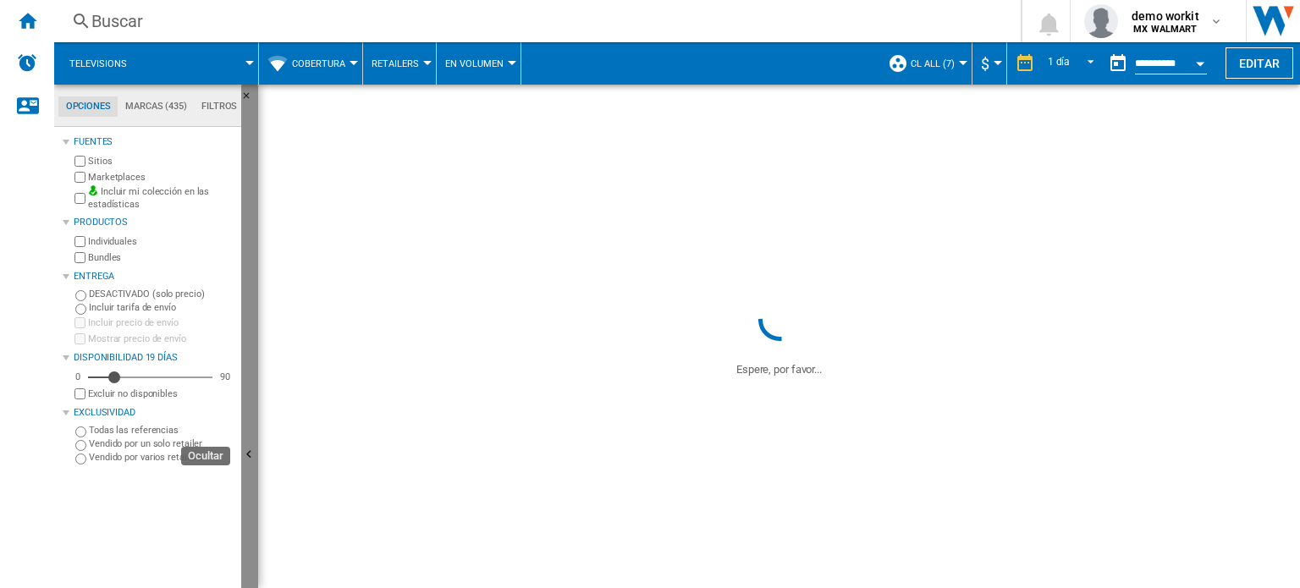
click at [248, 442] on button "Ocultar" at bounding box center [249, 456] width 17 height 743
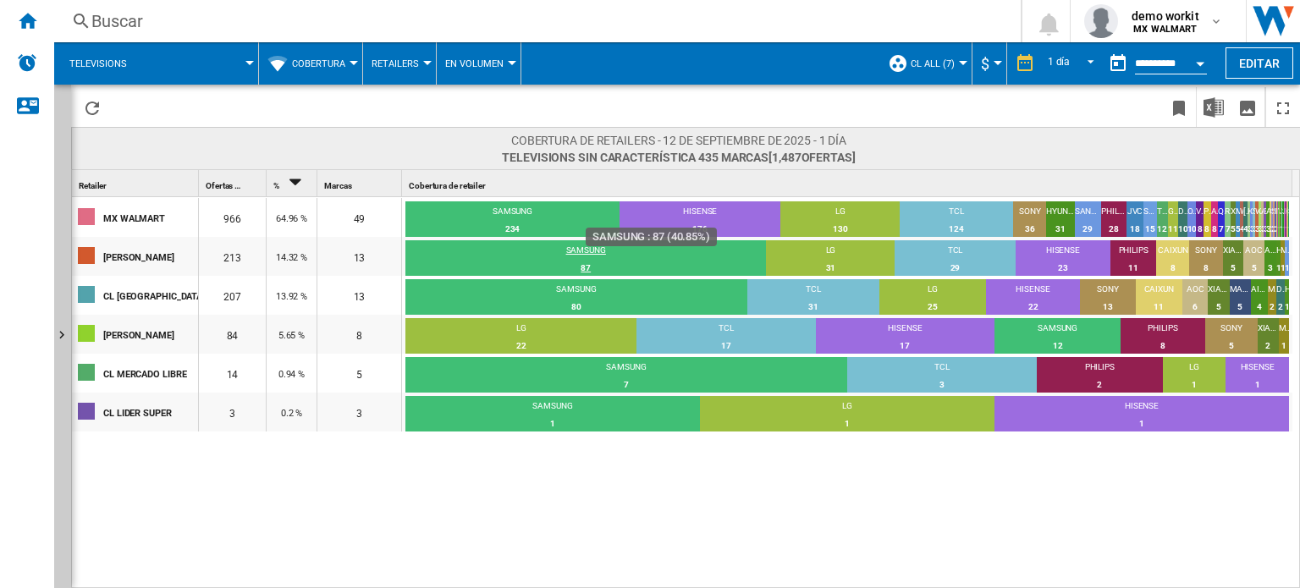
click at [585, 251] on div "SAMSUNG" at bounding box center [586, 252] width 361 height 15
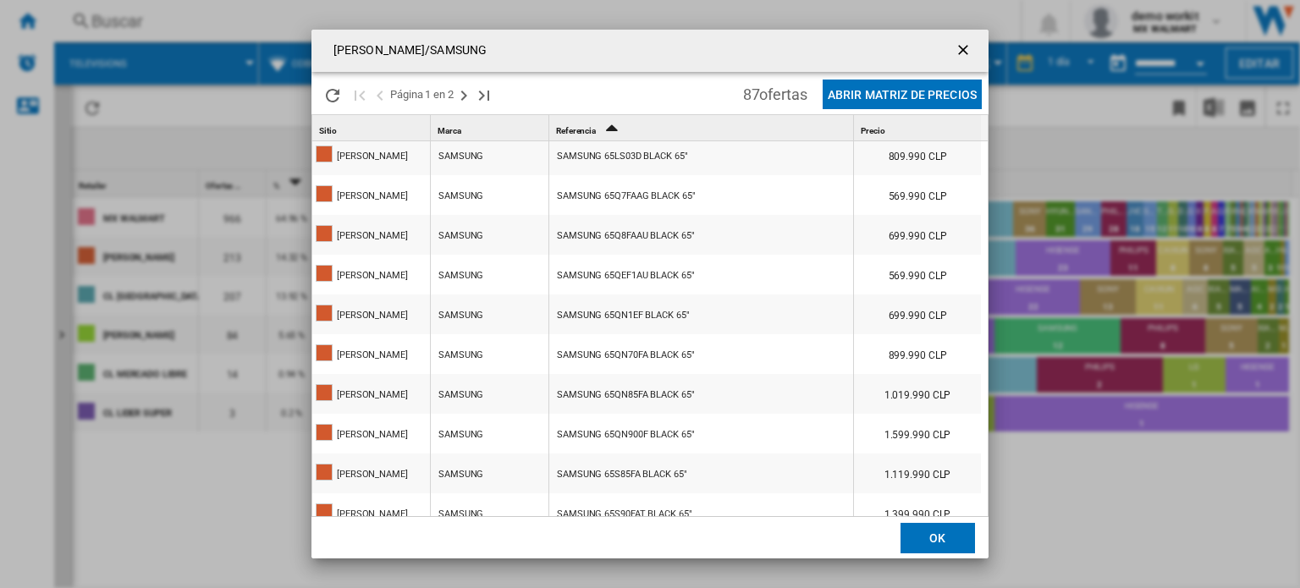
scroll to position [1009, 0]
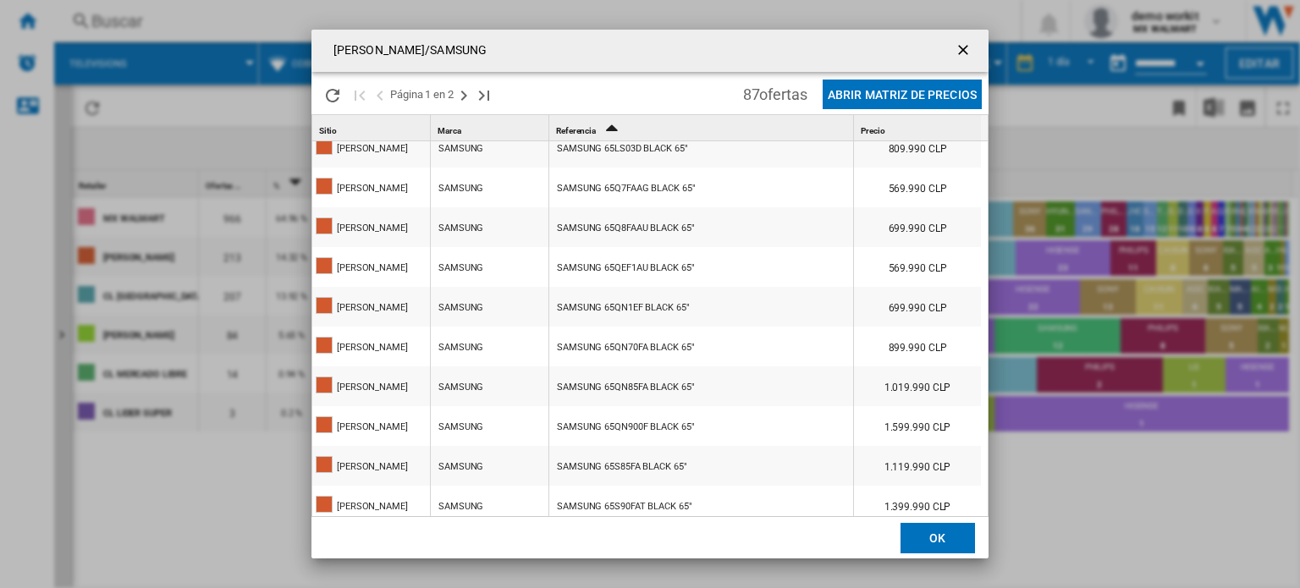
click at [962, 48] on ng-md-icon "getI18NText('BUTTONS.CLOSE_DIALOG')" at bounding box center [965, 51] width 20 height 20
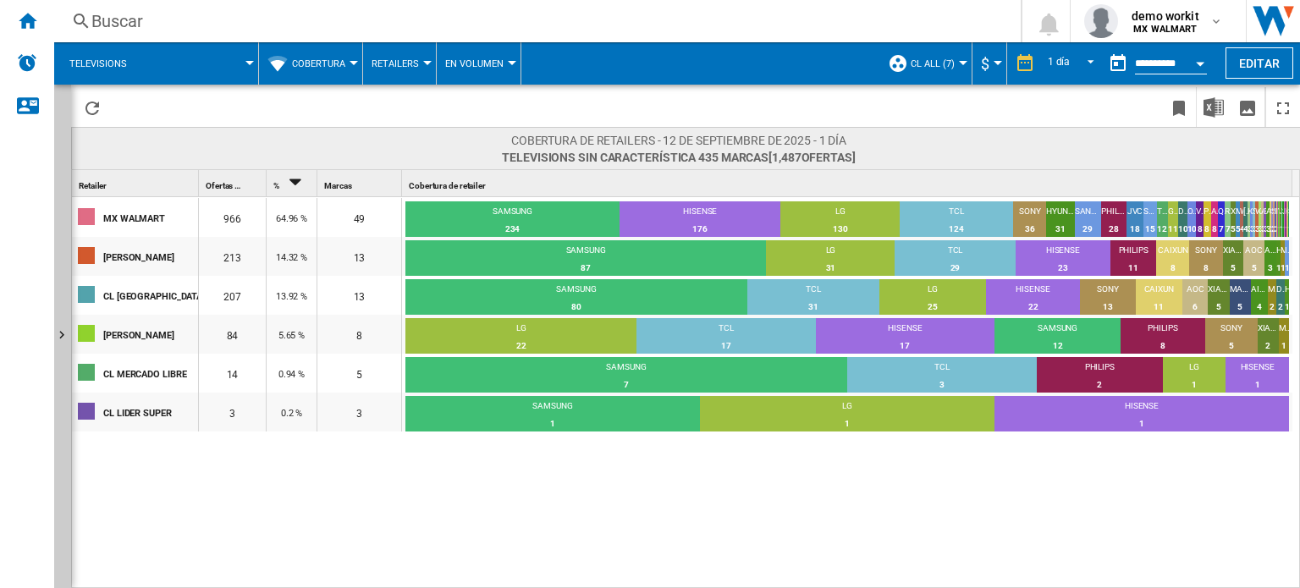
click at [328, 68] on span "Cobertura" at bounding box center [318, 63] width 53 height 11
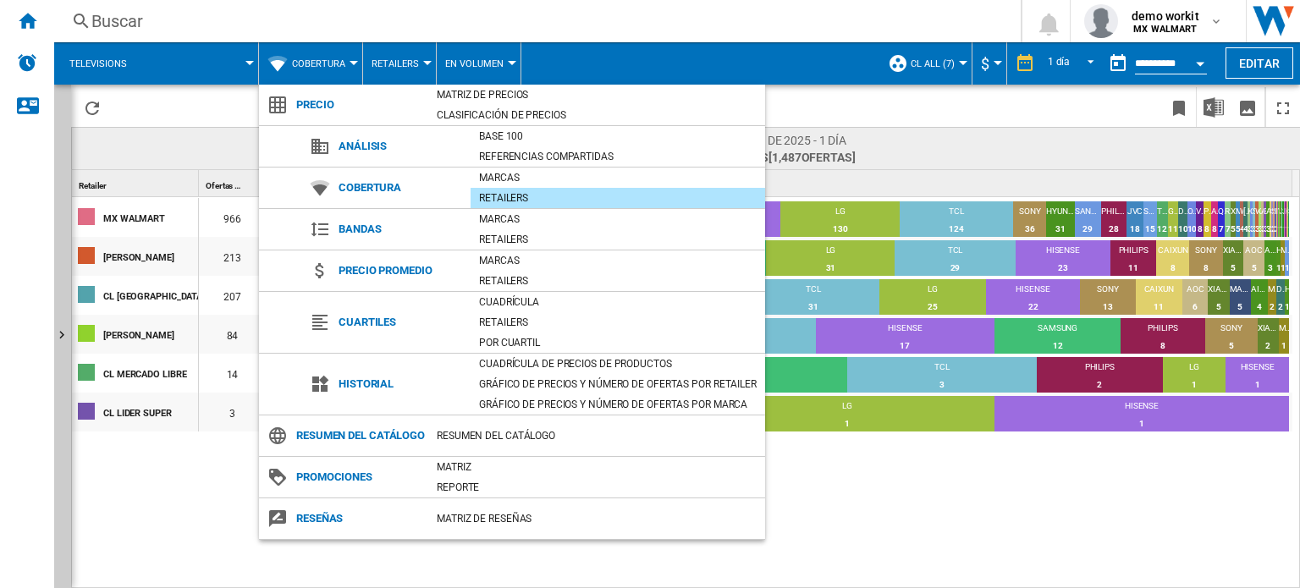
click at [795, 97] on md-backdrop at bounding box center [650, 294] width 1300 height 588
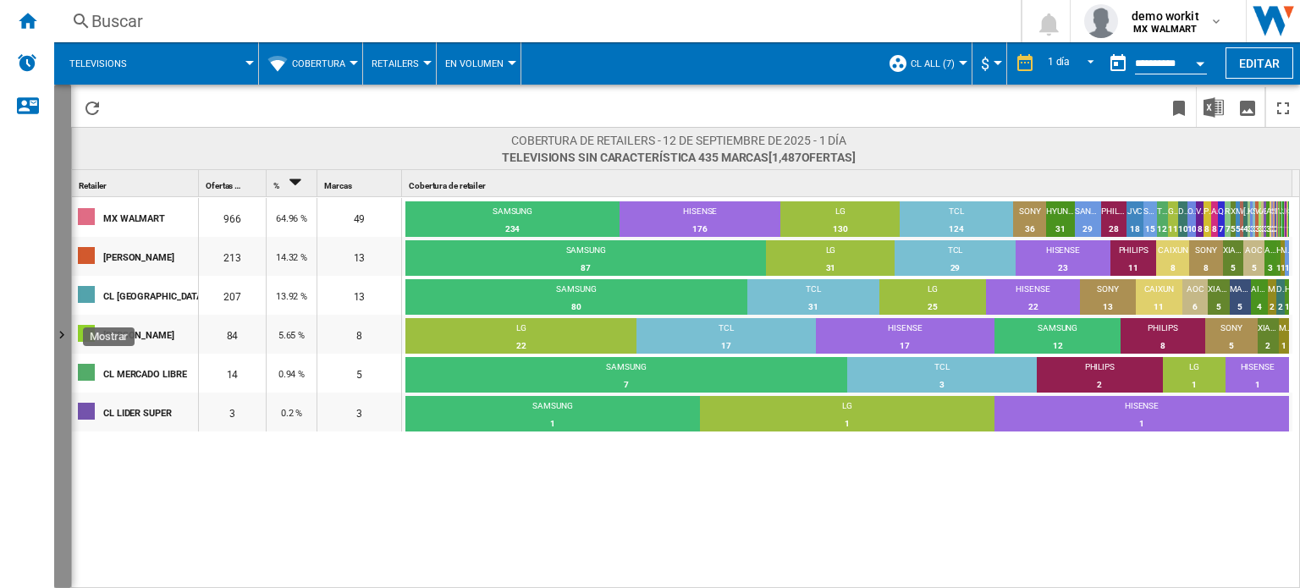
click at [64, 334] on ng-md-icon "Mostrar" at bounding box center [64, 338] width 20 height 20
